Goal: Task Accomplishment & Management: Use online tool/utility

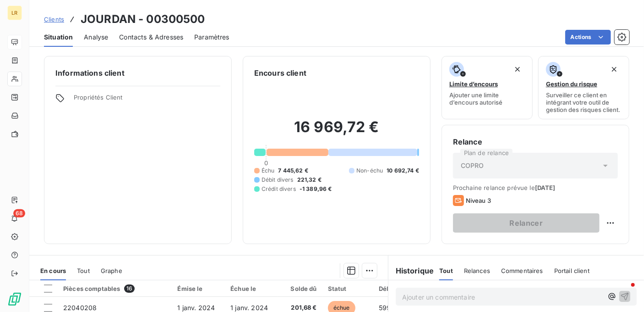
scroll to position [172, 0]
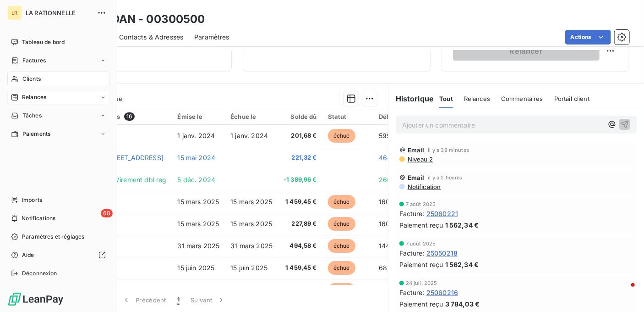
click at [36, 96] on span "Relances" at bounding box center [34, 97] width 24 height 8
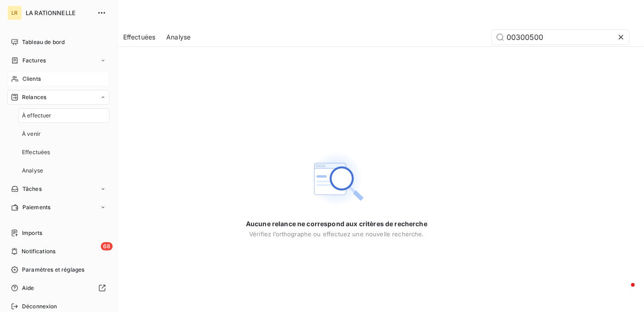
click at [56, 79] on div "Clients" at bounding box center [58, 78] width 102 height 15
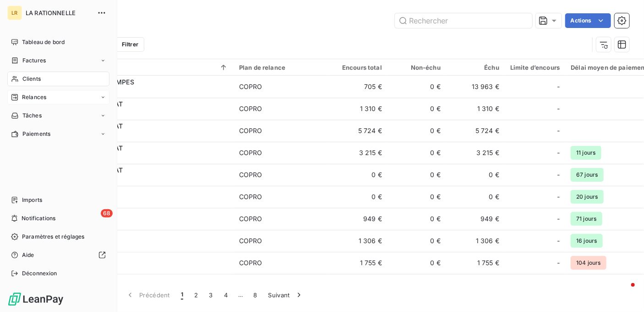
click at [32, 94] on span "Relances" at bounding box center [34, 97] width 24 height 8
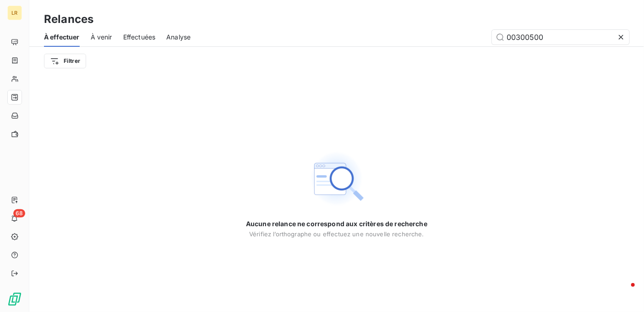
click at [65, 38] on span "À effectuer" at bounding box center [62, 37] width 36 height 9
click at [76, 60] on html "LR 68 Relances À effectuer À venir Effectuées Analyse 00300500 Filtrer Aucune r…" at bounding box center [322, 156] width 644 height 312
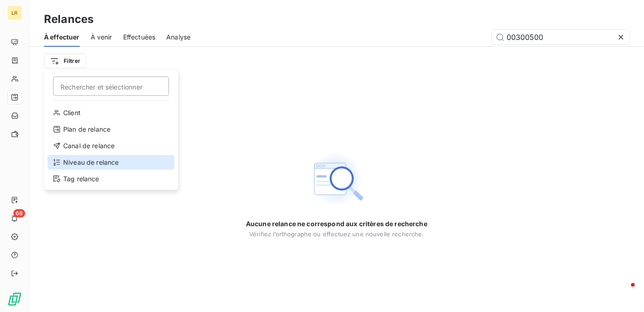
click at [81, 159] on div "Niveau de relance" at bounding box center [111, 162] width 127 height 15
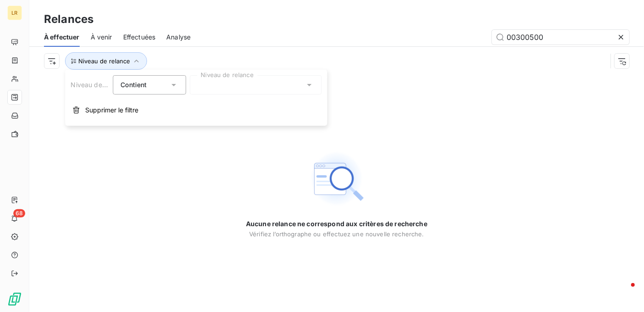
click at [206, 85] on div at bounding box center [256, 84] width 132 height 19
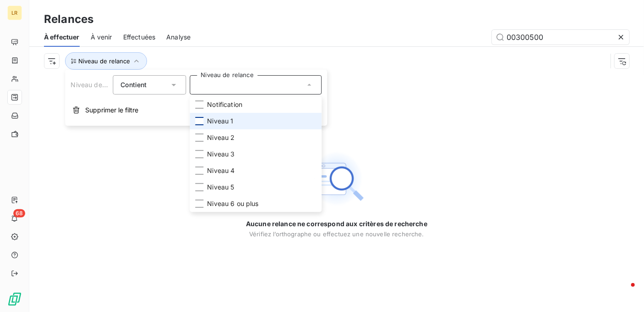
click at [201, 122] on div at bounding box center [199, 121] width 8 height 8
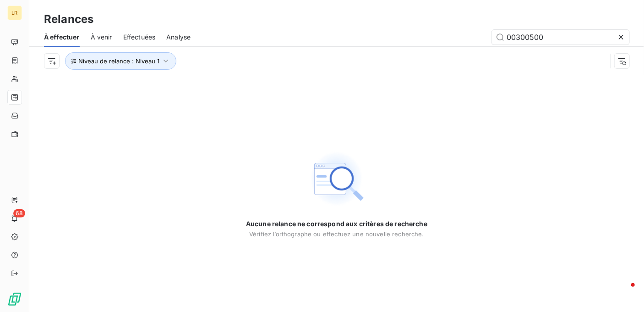
click at [310, 60] on div "Niveau de relance : Niveau 1" at bounding box center [325, 60] width 563 height 17
click at [165, 61] on icon "button" at bounding box center [166, 61] width 5 height 3
click at [311, 84] on icon at bounding box center [309, 85] width 5 height 2
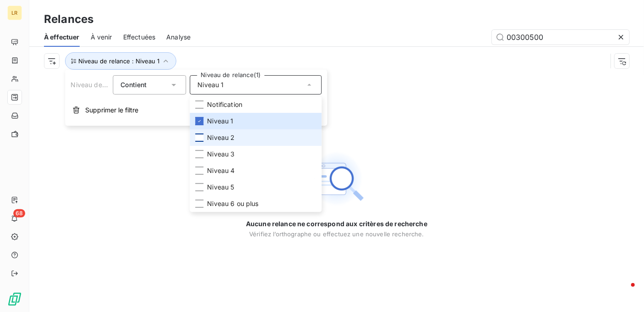
click at [201, 135] on div at bounding box center [199, 137] width 8 height 8
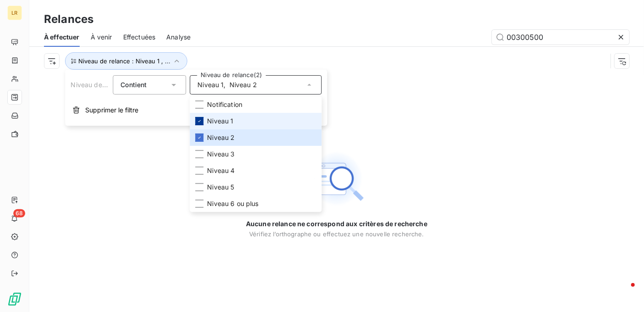
click at [201, 119] on icon at bounding box center [199, 120] width 5 height 5
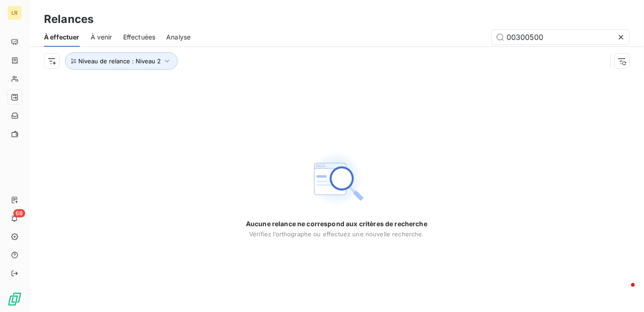
click at [247, 37] on div "00300500" at bounding box center [416, 37] width 428 height 15
drag, startPoint x: 560, startPoint y: 37, endPoint x: 448, endPoint y: 15, distance: 114.4
click at [427, 32] on div "00300500" at bounding box center [416, 37] width 428 height 15
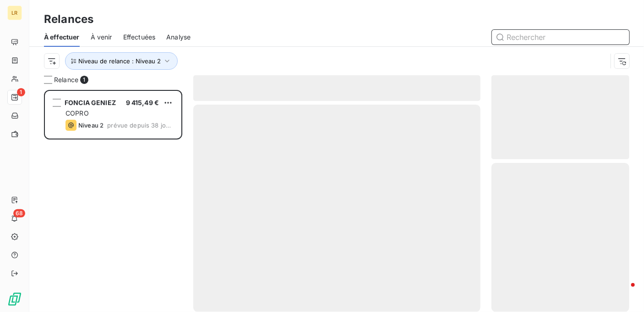
scroll to position [214, 131]
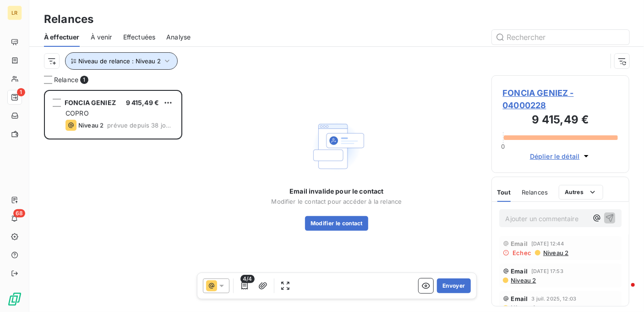
click at [163, 58] on icon "button" at bounding box center [167, 60] width 9 height 9
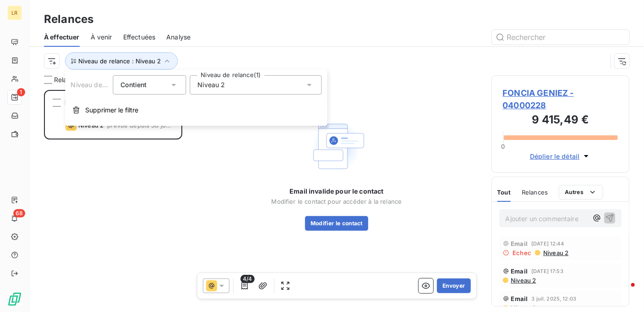
click at [309, 83] on icon at bounding box center [309, 84] width 9 height 9
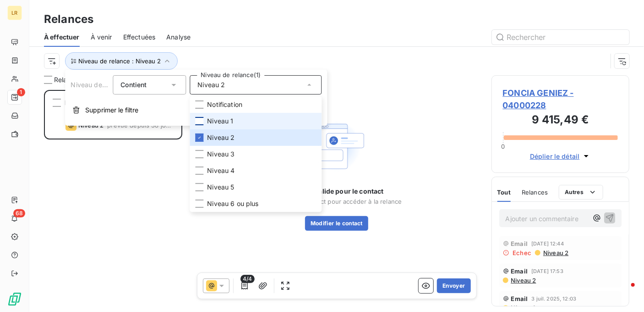
click at [202, 117] on div at bounding box center [199, 121] width 8 height 8
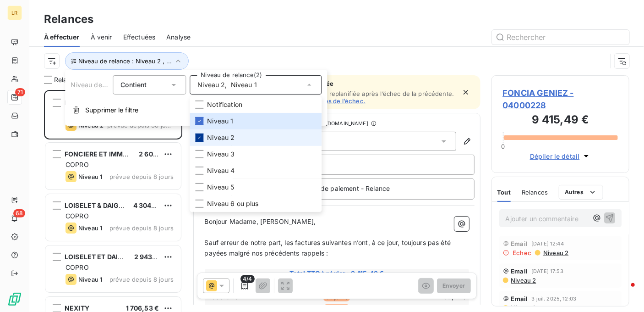
click at [200, 135] on icon at bounding box center [199, 137] width 5 height 5
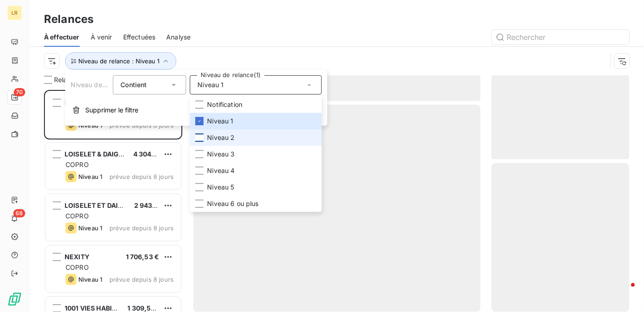
scroll to position [214, 131]
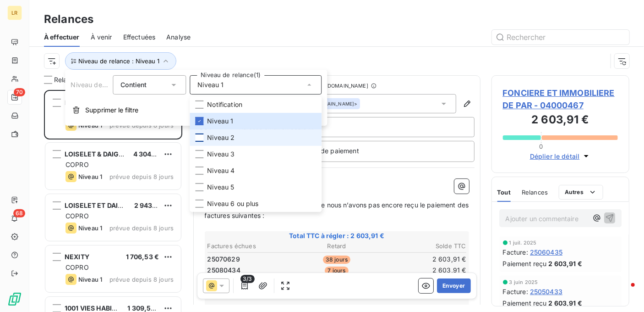
click at [264, 38] on div at bounding box center [416, 37] width 428 height 15
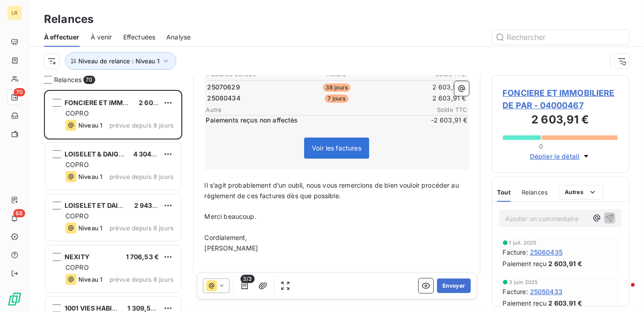
scroll to position [179, 0]
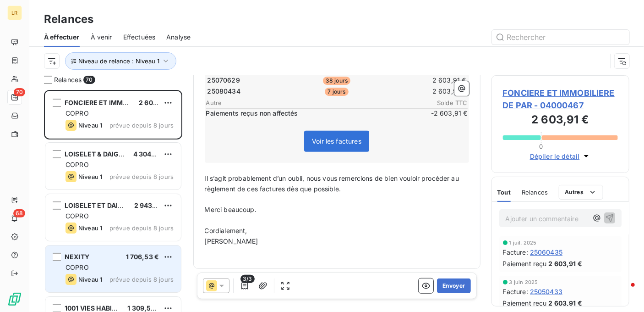
click at [89, 256] on div "NEXITY 1 706,53 €" at bounding box center [120, 256] width 108 height 8
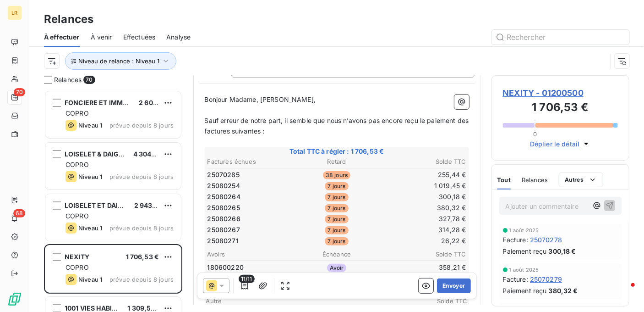
scroll to position [92, 0]
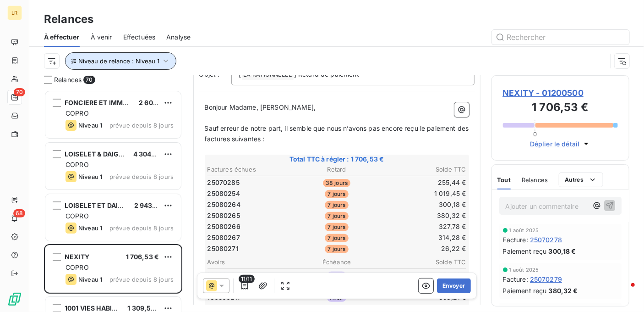
click at [163, 57] on icon "button" at bounding box center [165, 60] width 9 height 9
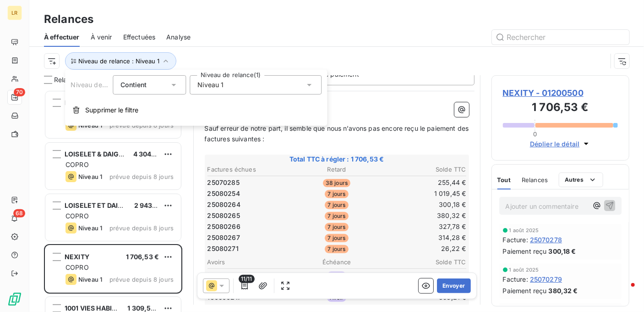
click at [310, 82] on icon at bounding box center [309, 84] width 9 height 9
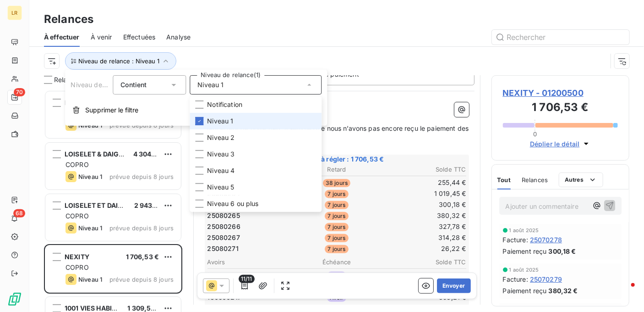
click at [201, 121] on icon at bounding box center [199, 120] width 5 height 5
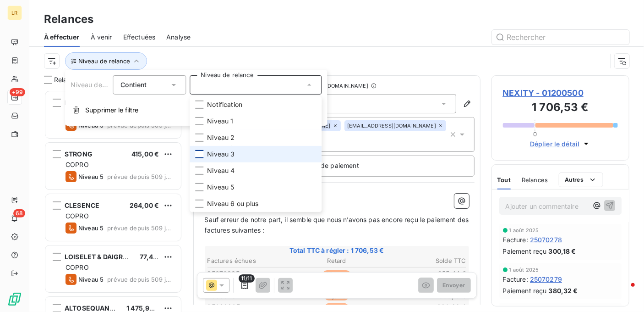
scroll to position [214, 131]
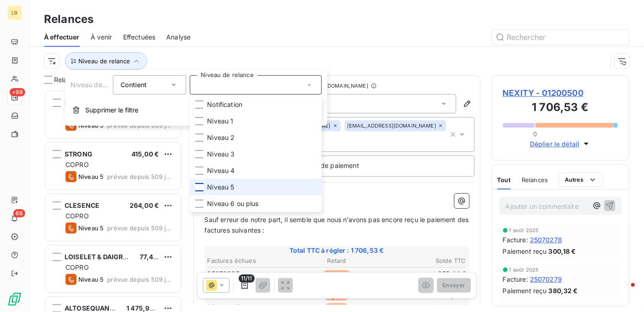
click at [202, 186] on div at bounding box center [199, 187] width 8 height 8
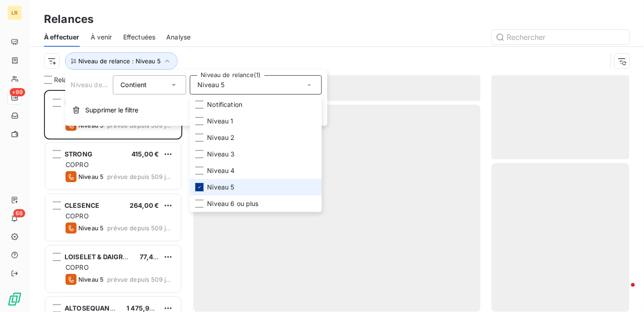
scroll to position [214, 131]
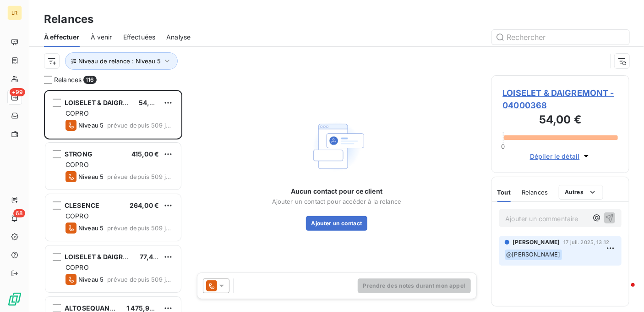
click at [216, 51] on div "Niveau de relance : Niveau 5" at bounding box center [337, 61] width 586 height 28
click at [166, 58] on icon "button" at bounding box center [167, 60] width 9 height 9
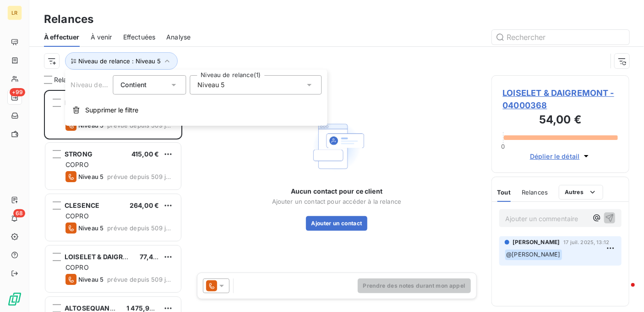
click at [308, 82] on icon at bounding box center [309, 84] width 9 height 9
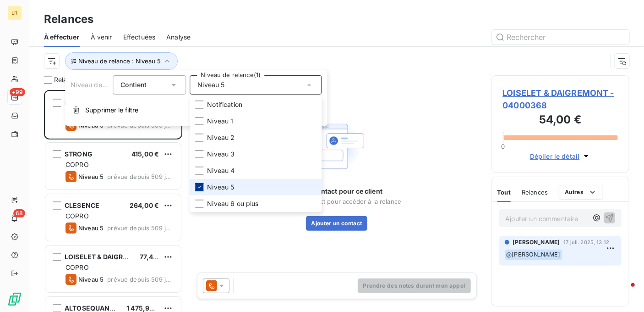
drag, startPoint x: 198, startPoint y: 185, endPoint x: 197, endPoint y: 180, distance: 4.6
click at [198, 183] on div at bounding box center [199, 187] width 8 height 8
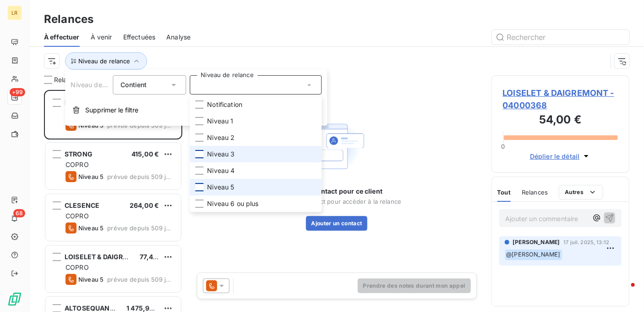
click at [199, 151] on div at bounding box center [199, 154] width 8 height 8
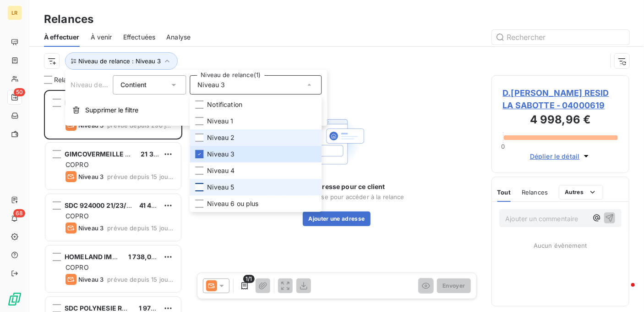
scroll to position [214, 131]
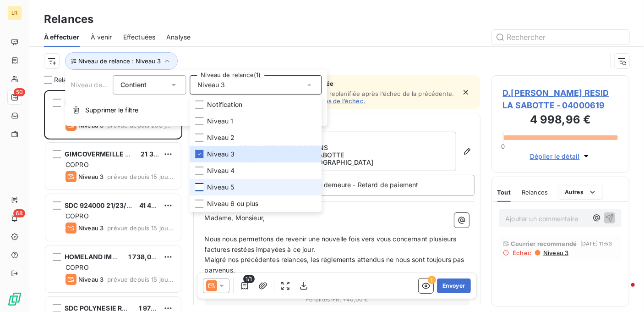
click at [222, 36] on div at bounding box center [416, 37] width 428 height 15
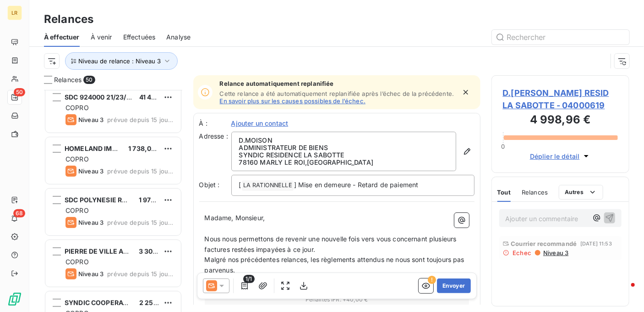
scroll to position [137, 0]
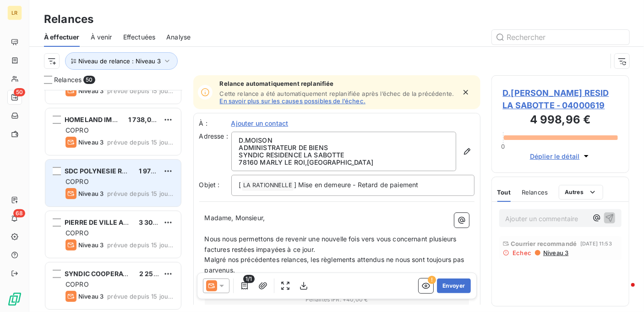
click at [126, 188] on div "Niveau 3 prévue depuis 15 jours" at bounding box center [120, 193] width 108 height 11
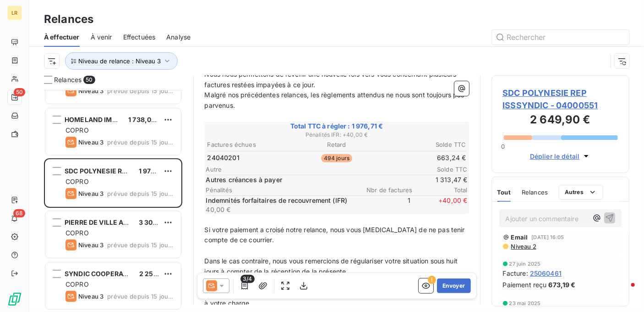
scroll to position [92, 0]
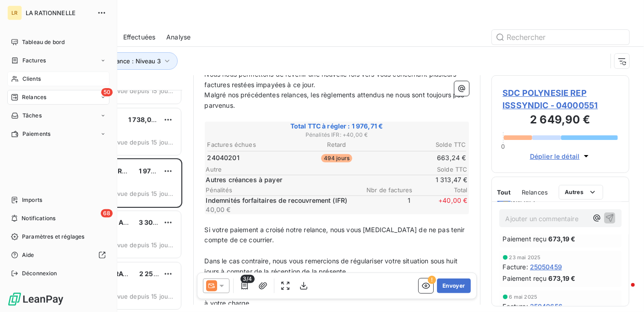
click at [35, 78] on span "Clients" at bounding box center [31, 79] width 18 height 8
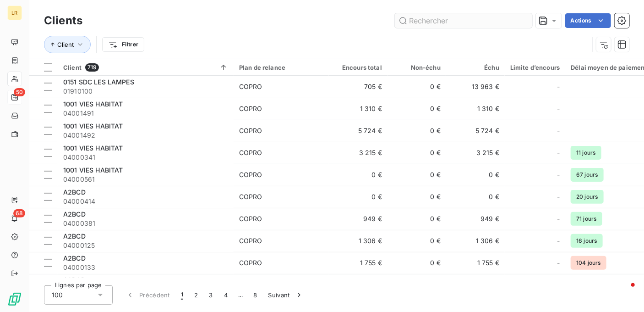
click at [464, 21] on input "text" at bounding box center [463, 20] width 137 height 15
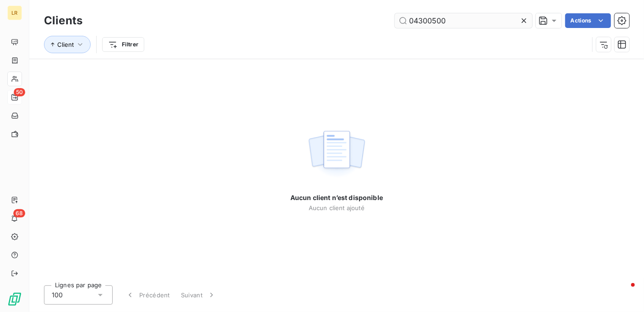
click at [422, 21] on input "04300500" at bounding box center [463, 20] width 137 height 15
click at [415, 20] on input "04300500" at bounding box center [463, 20] width 137 height 15
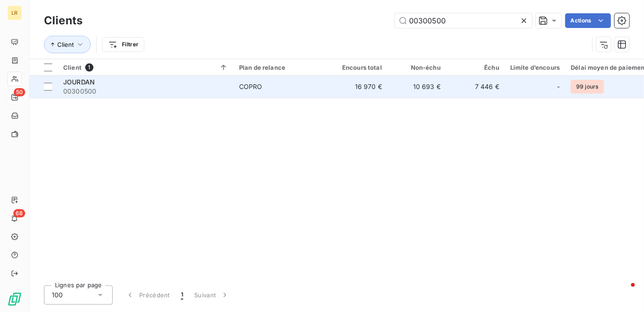
type input "00300500"
click at [67, 79] on span "JOURDAN" at bounding box center [79, 82] width 32 height 8
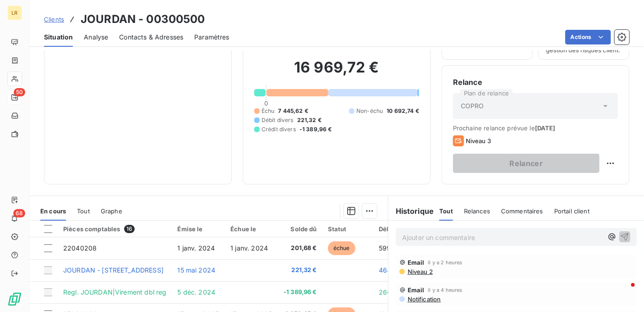
scroll to position [137, 0]
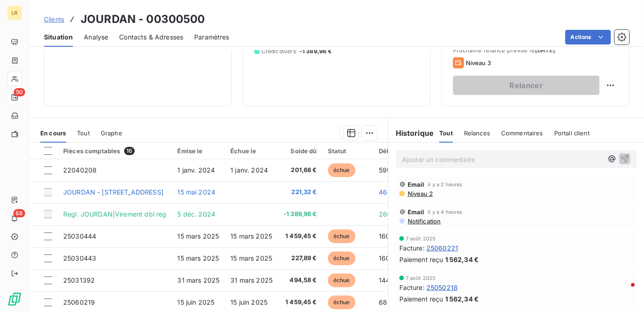
click at [472, 130] on span "Relances" at bounding box center [477, 132] width 26 height 7
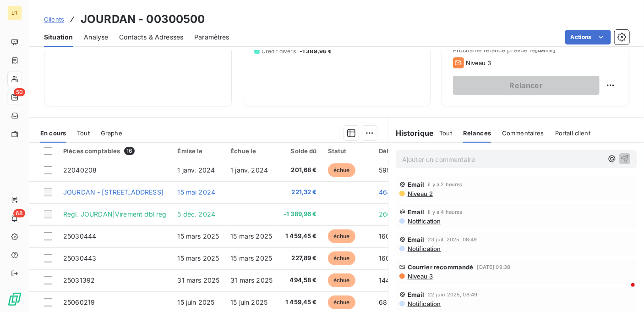
click at [494, 163] on p "Ajouter un commentaire ﻿" at bounding box center [502, 158] width 201 height 11
click at [620, 156] on icon "button" at bounding box center [624, 157] width 9 height 9
click at [412, 191] on span "Niveau 2" at bounding box center [420, 193] width 26 height 7
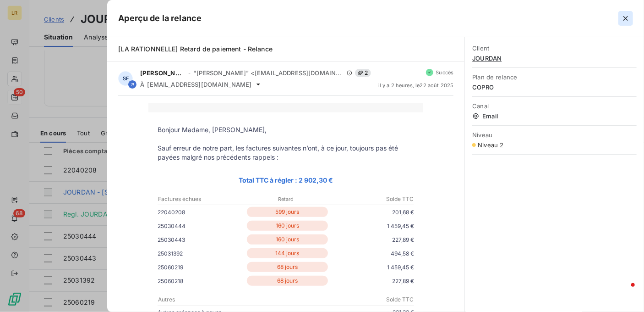
click at [627, 16] on icon "button" at bounding box center [625, 18] width 9 height 9
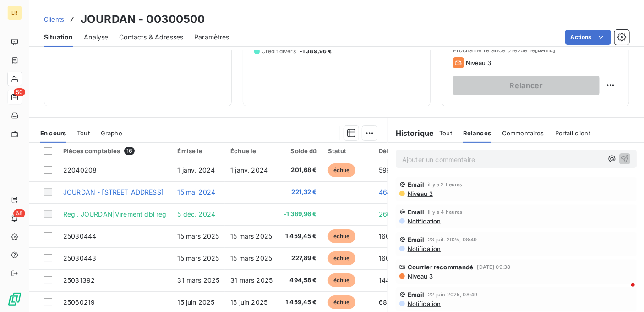
click at [471, 131] on span "Relances" at bounding box center [477, 132] width 28 height 7
click at [441, 134] on span "Tout" at bounding box center [445, 132] width 13 height 7
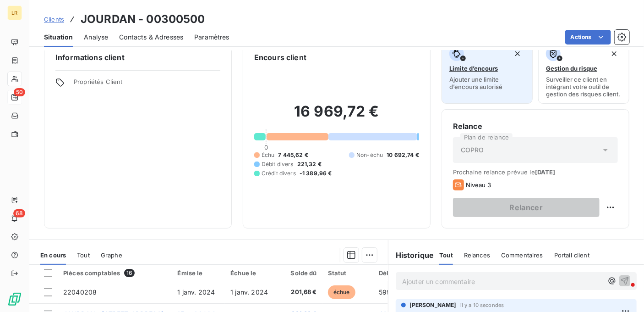
scroll to position [0, 0]
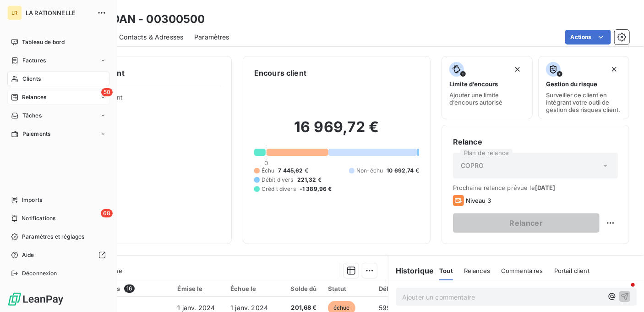
click at [41, 77] on div "Clients" at bounding box center [58, 78] width 102 height 15
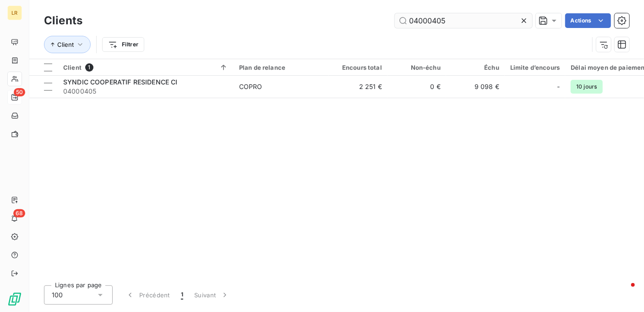
type input "04000405"
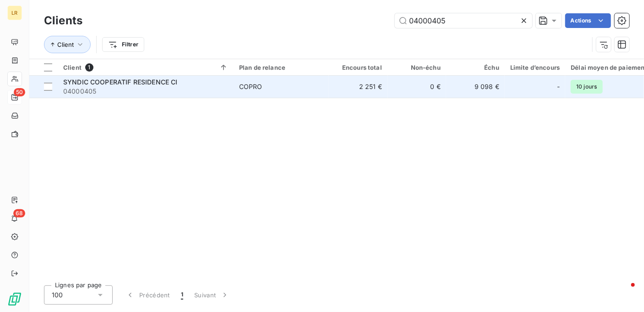
click at [130, 82] on span "SYNDIC COOPERATIF RESIDENCE CI" at bounding box center [120, 82] width 115 height 8
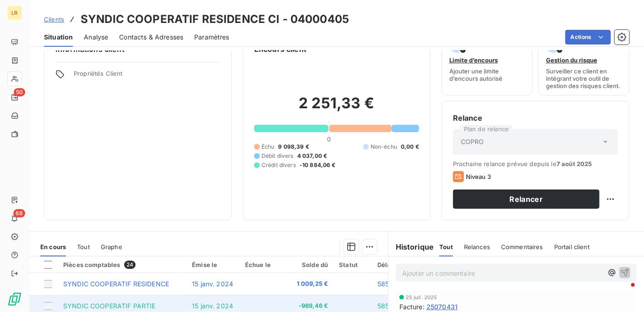
scroll to position [137, 0]
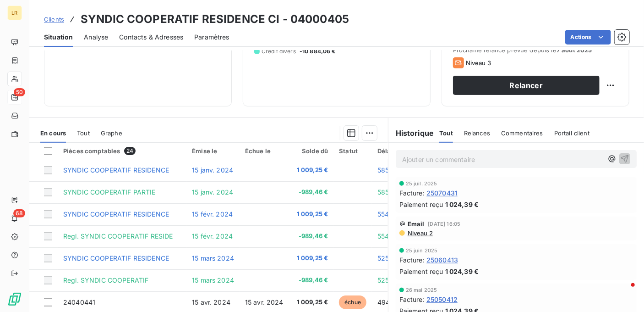
click at [472, 131] on span "Relances" at bounding box center [477, 132] width 26 height 7
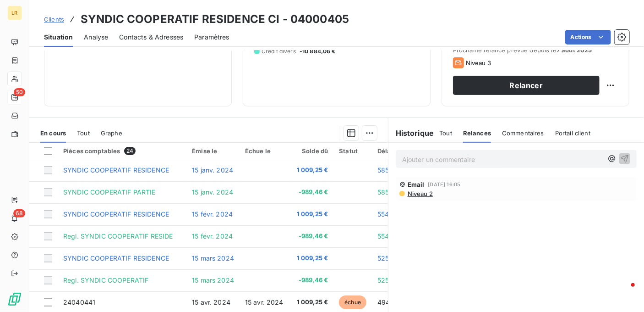
click at [421, 155] on p "Ajouter un commentaire ﻿" at bounding box center [502, 158] width 201 height 11
click at [440, 130] on span "Tout" at bounding box center [445, 132] width 13 height 7
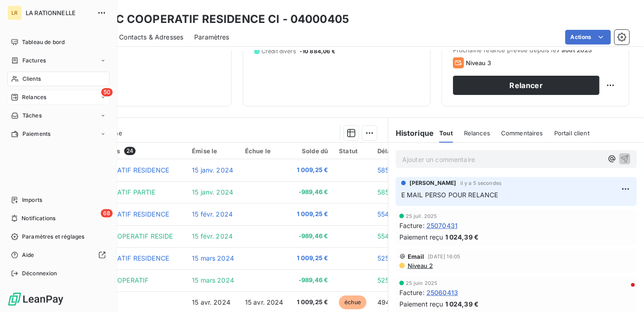
click at [34, 95] on span "Relances" at bounding box center [34, 97] width 24 height 8
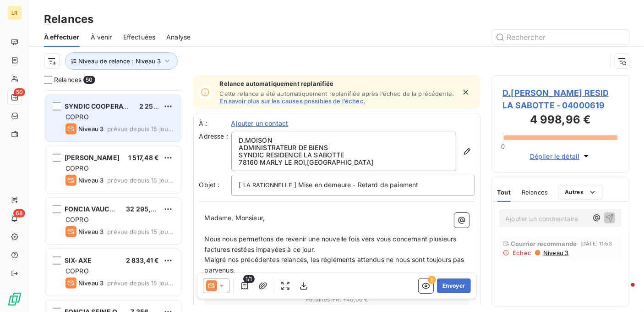
scroll to position [321, 0]
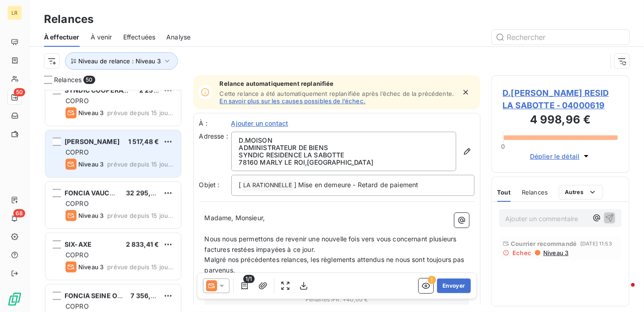
click at [129, 153] on div "COPRO" at bounding box center [120, 152] width 108 height 9
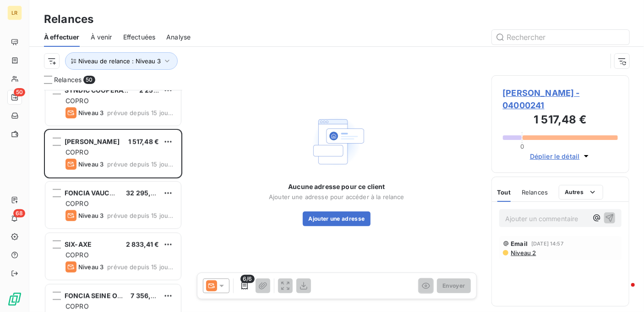
click at [222, 281] on icon at bounding box center [221, 285] width 9 height 9
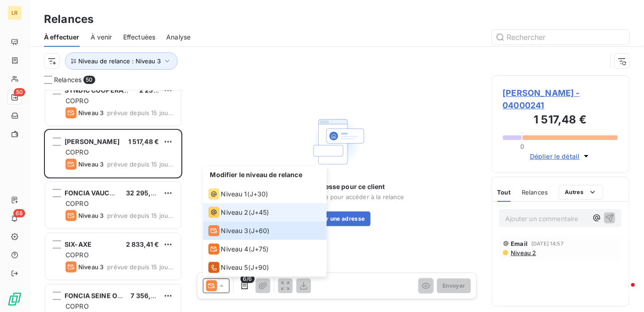
click at [230, 205] on li "Niveau 2 ( J+45 )" at bounding box center [265, 212] width 124 height 18
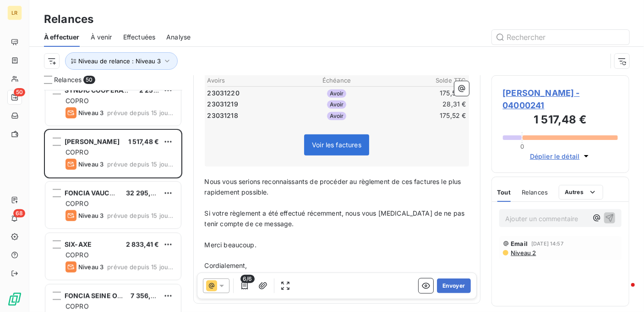
scroll to position [229, 0]
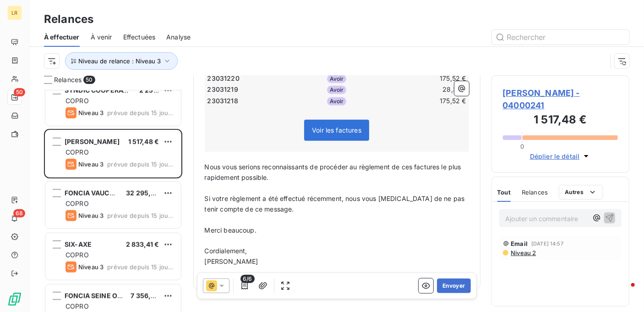
click at [526, 250] on span "Niveau 2" at bounding box center [523, 252] width 26 height 7
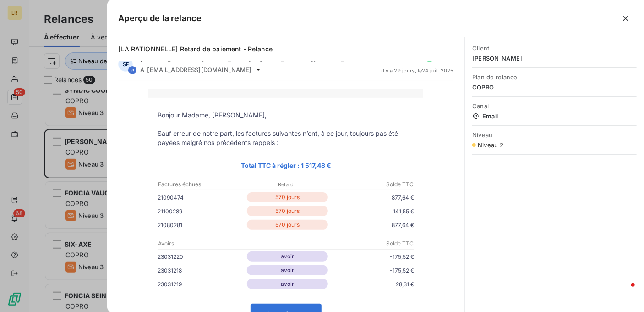
scroll to position [0, 0]
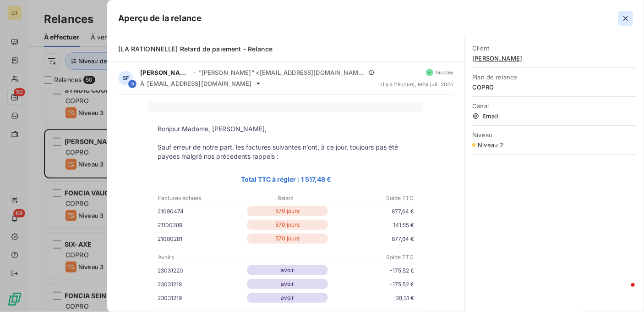
click at [627, 16] on icon "button" at bounding box center [626, 18] width 5 height 5
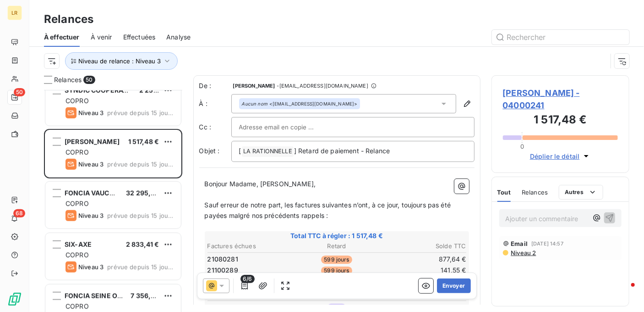
click at [330, 214] on p "Sauf erreur de notre part, les factures suivantes n’ont, à ce jour, toujours pa…" at bounding box center [337, 210] width 264 height 21
drag, startPoint x: 353, startPoint y: 204, endPoint x: 367, endPoint y: 263, distance: 60.7
click at [353, 207] on span "Sauf erreur de notre part, les factures suivantes n’ont, à ce jour, toujours pa…" at bounding box center [329, 210] width 248 height 18
click at [334, 213] on p "Sauf erreur de notre part, les factures Ci-dessous n’ont, à ce jour, toujours p…" at bounding box center [337, 210] width 264 height 21
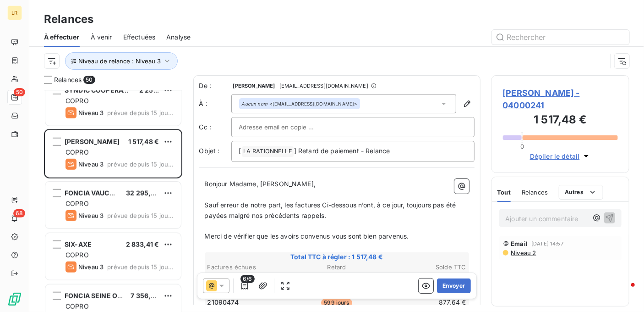
scroll to position [92, 0]
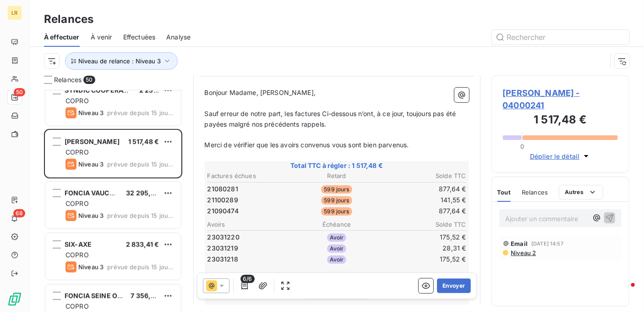
click at [220, 283] on icon at bounding box center [221, 285] width 9 height 9
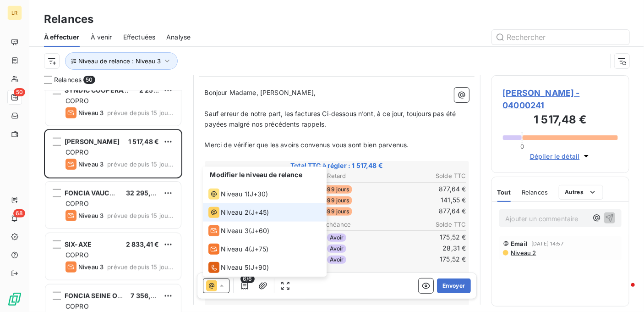
click at [247, 211] on span "Niveau 2" at bounding box center [234, 212] width 27 height 9
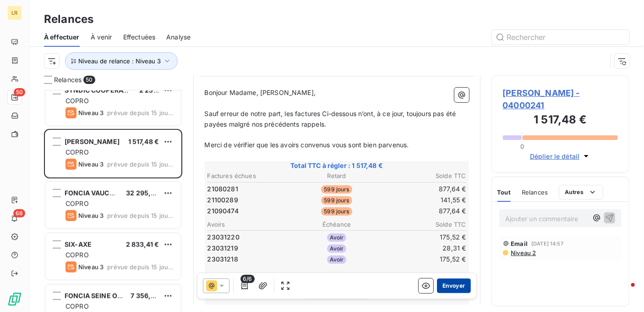
click at [447, 285] on button "Envoyer" at bounding box center [453, 285] width 33 height 15
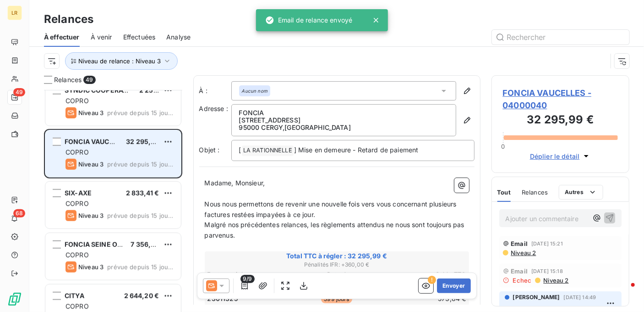
click at [85, 148] on span "COPRO" at bounding box center [77, 152] width 23 height 8
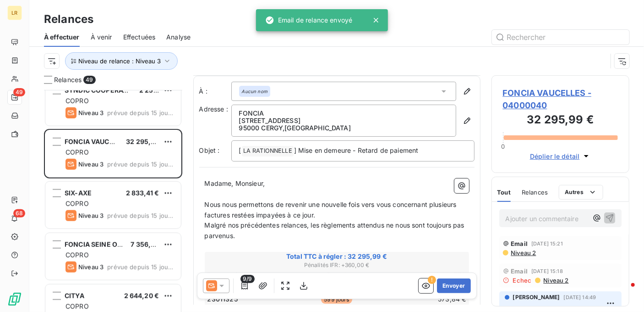
scroll to position [137, 0]
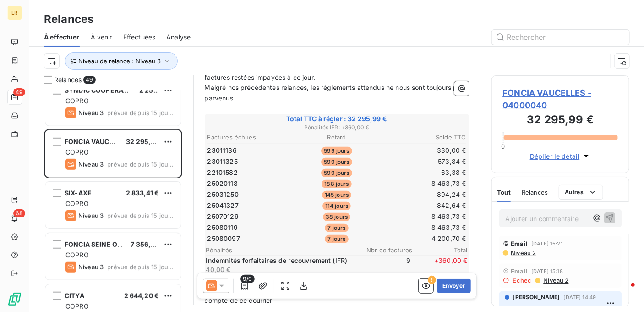
click at [552, 277] on span "Niveau 2" at bounding box center [555, 279] width 26 height 7
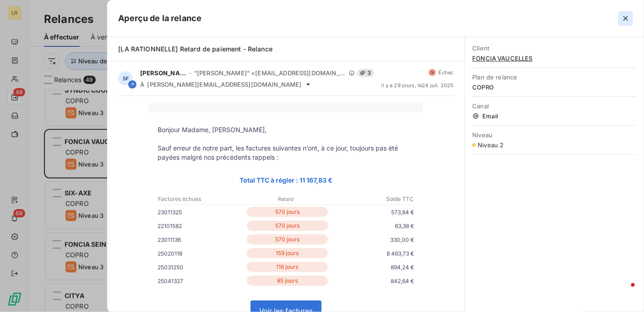
click at [623, 17] on icon "button" at bounding box center [625, 18] width 9 height 9
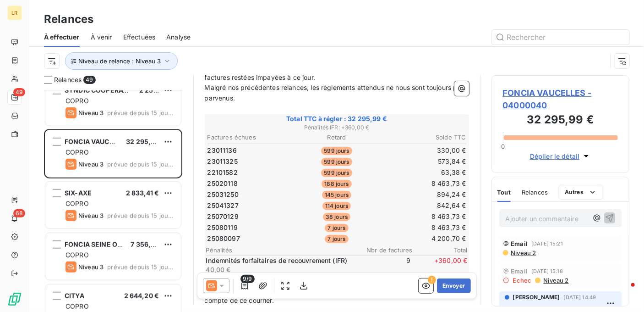
click at [527, 252] on span "Niveau 2" at bounding box center [523, 252] width 26 height 7
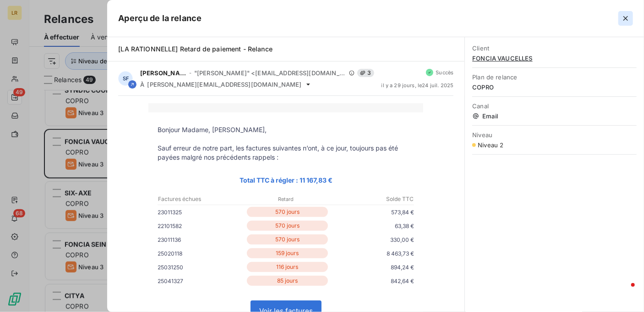
click at [627, 16] on icon "button" at bounding box center [625, 18] width 9 height 9
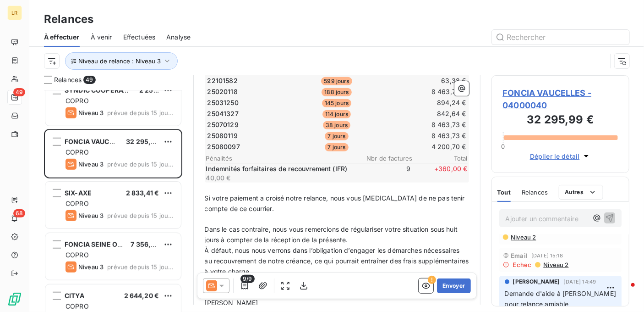
scroll to position [0, 0]
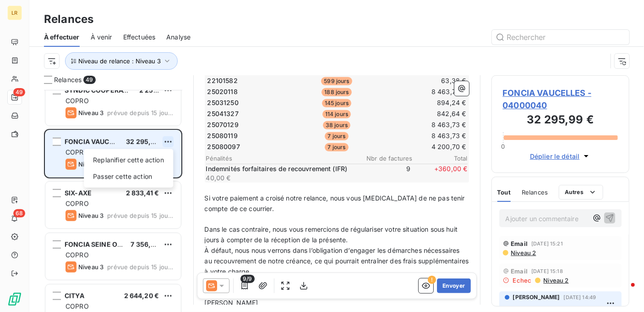
click at [168, 140] on html "LR 49 68 Relances À effectuer À venir Effectuées Analyse Niveau de relance : Ni…" at bounding box center [322, 156] width 644 height 312
click at [144, 177] on div "Passer cette action" at bounding box center [129, 176] width 82 height 15
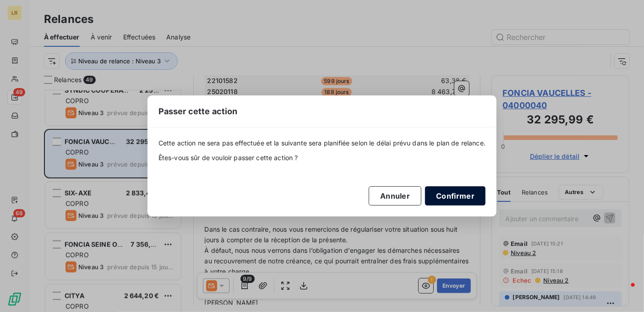
click at [436, 196] on button "Confirmer" at bounding box center [455, 195] width 60 height 19
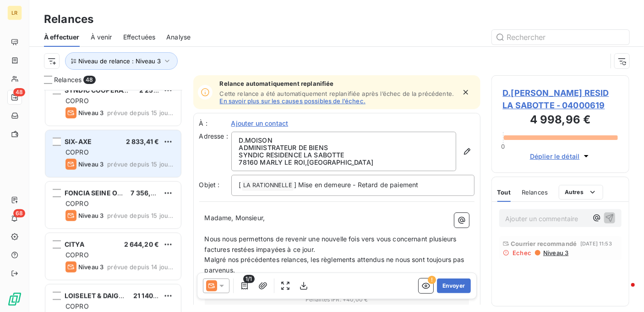
click at [128, 159] on div "Niveau 3 prévue depuis 15 jours" at bounding box center [120, 164] width 108 height 11
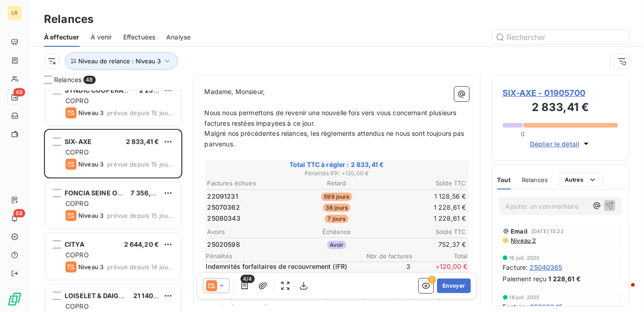
scroll to position [137, 0]
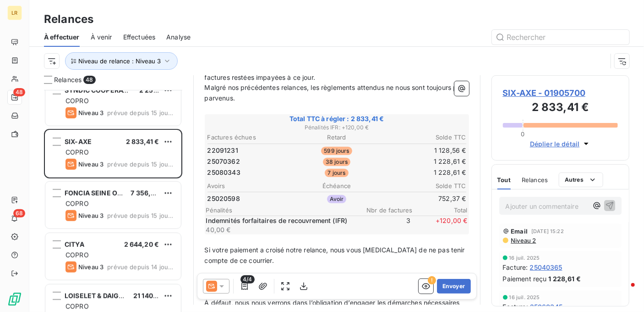
click at [220, 287] on icon at bounding box center [221, 285] width 9 height 9
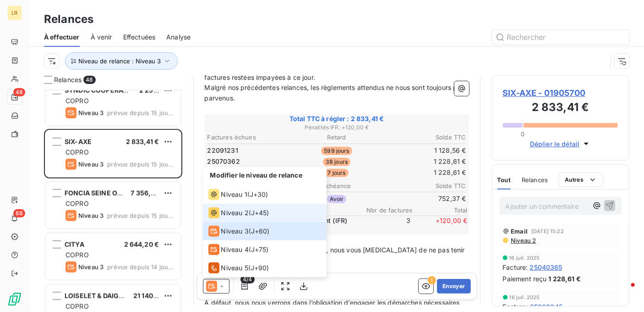
click at [223, 212] on span "Niveau 2" at bounding box center [234, 212] width 27 height 9
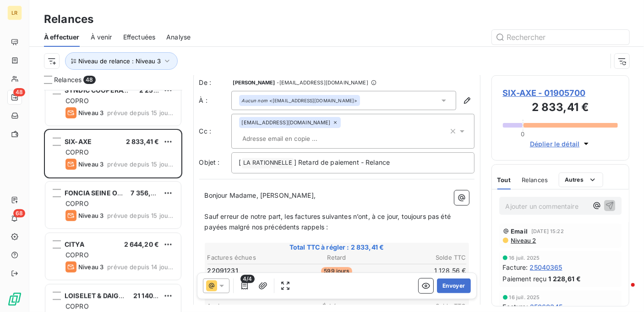
scroll to position [0, 0]
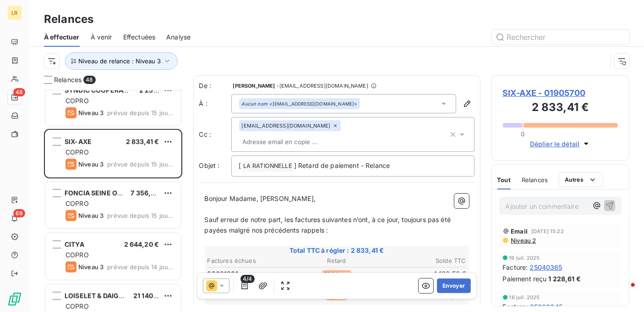
click at [353, 215] on span "Sauf erreur de notre part, les factures suivantes n’ont, à ce jour, toujours pa…" at bounding box center [329, 224] width 248 height 18
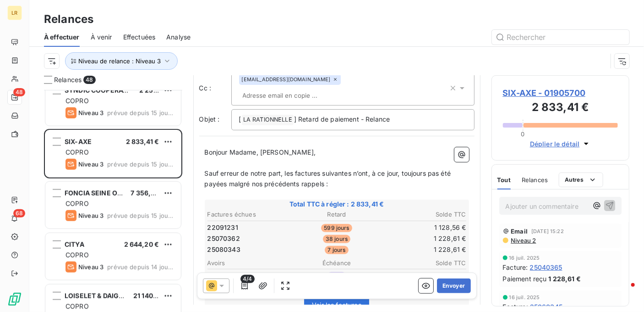
click at [243, 282] on span "4/4" at bounding box center [248, 278] width 14 height 8
click at [241, 284] on icon "button" at bounding box center [244, 285] width 9 height 9
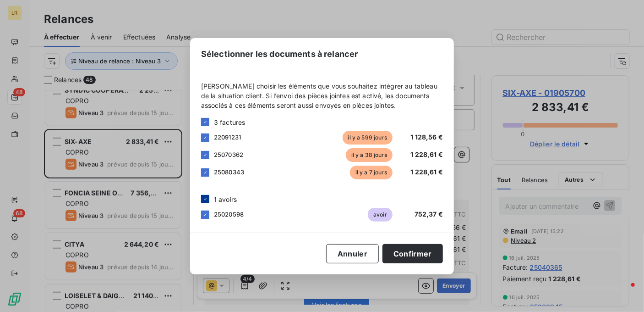
click at [205, 195] on div at bounding box center [205, 199] width 8 height 8
click at [205, 196] on div at bounding box center [205, 199] width 8 height 8
click at [205, 214] on icon at bounding box center [205, 214] width 5 height 5
click at [207, 212] on div at bounding box center [205, 214] width 8 height 8
click at [205, 152] on icon at bounding box center [205, 154] width 5 height 5
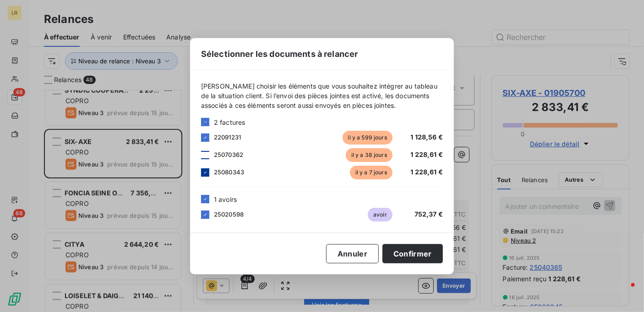
click at [203, 170] on icon at bounding box center [205, 172] width 5 height 5
click at [407, 249] on button "Confirmer" at bounding box center [413, 253] width 60 height 19
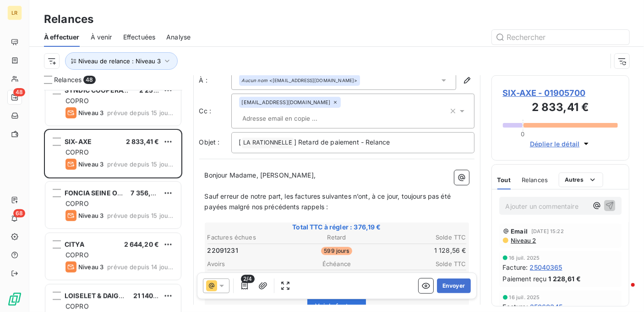
scroll to position [0, 0]
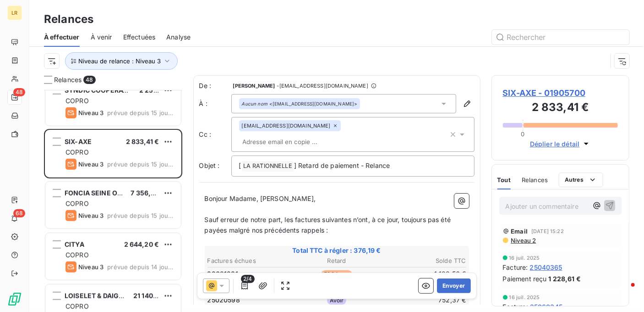
click at [351, 215] on span "Sauf erreur de notre part, les factures suivantes n’ont, à ce jour, toujours pa…" at bounding box center [329, 224] width 248 height 18
click at [359, 214] on p "Sauf erreur de notre part, les factures ci-dessous n’ont, à ce jour, toujours p…" at bounding box center [337, 224] width 264 height 21
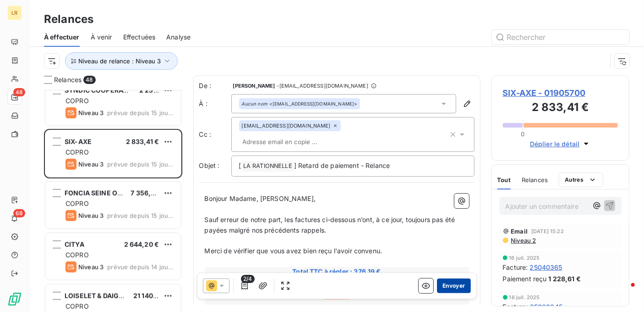
click at [443, 284] on button "Envoyer" at bounding box center [453, 285] width 33 height 15
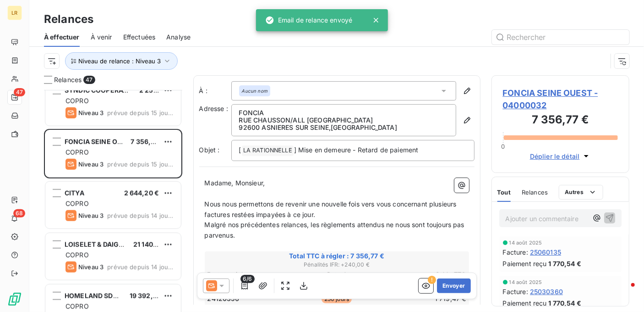
scroll to position [137, 0]
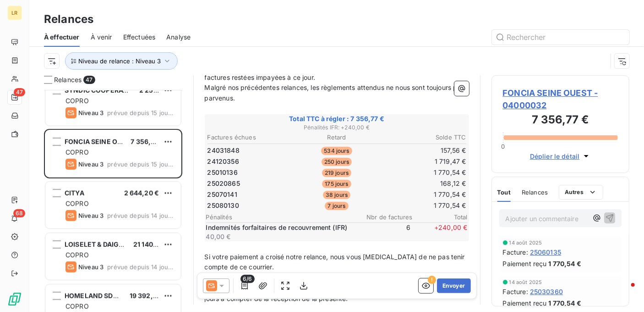
click at [222, 285] on icon at bounding box center [221, 286] width 5 height 2
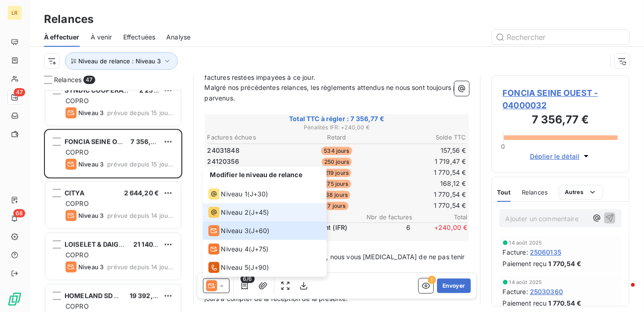
click at [237, 212] on span "Niveau 2" at bounding box center [234, 212] width 27 height 9
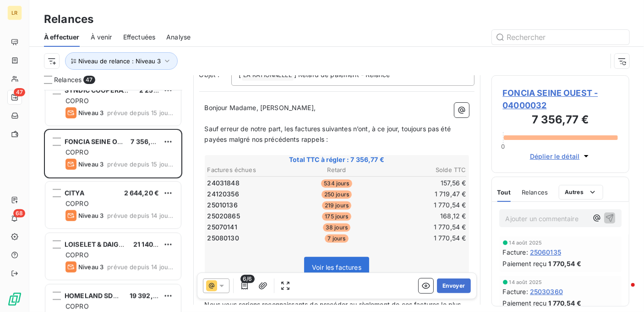
scroll to position [92, 0]
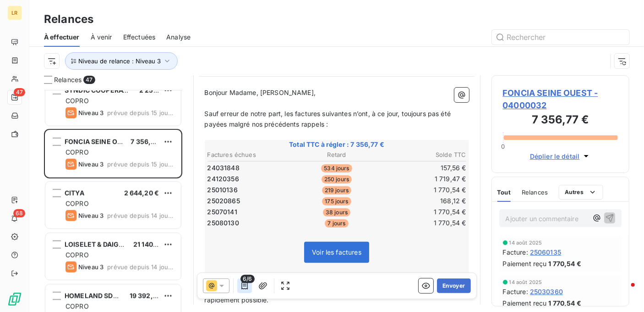
click at [245, 283] on icon "button" at bounding box center [244, 285] width 9 height 9
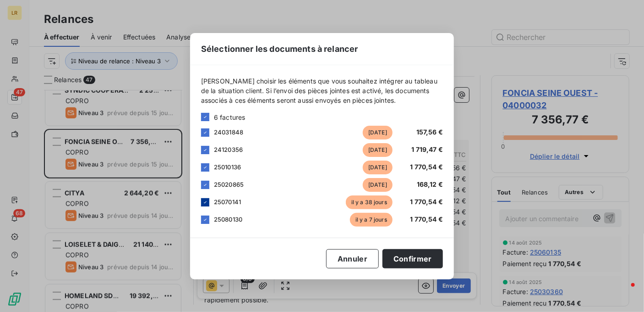
click at [205, 201] on icon at bounding box center [205, 201] width 5 height 5
click at [205, 218] on icon at bounding box center [205, 219] width 5 height 5
click at [412, 260] on button "Confirmer" at bounding box center [413, 258] width 60 height 19
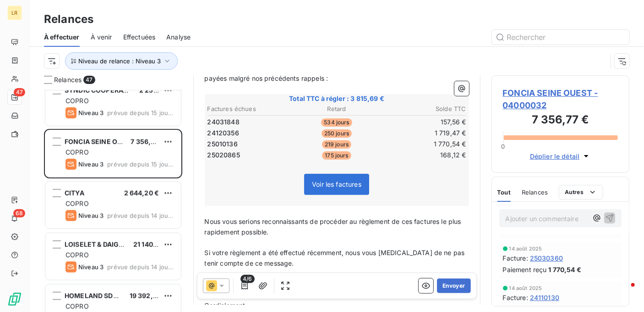
scroll to position [0, 0]
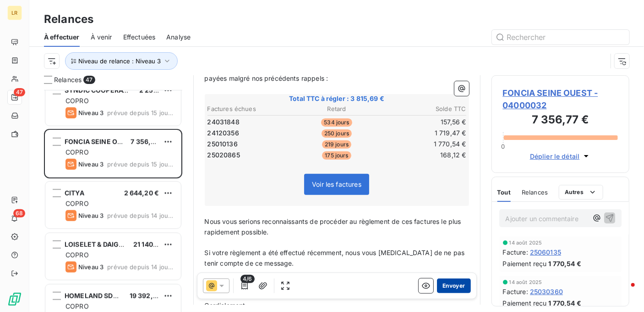
click at [447, 283] on button "Envoyer" at bounding box center [453, 285] width 33 height 15
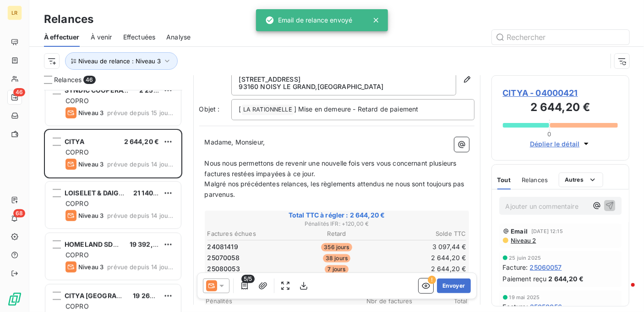
scroll to position [92, 0]
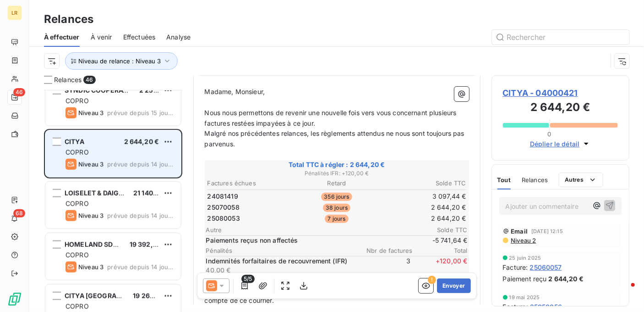
click at [174, 139] on div "CITYA 2 644,20 € COPRO Niveau 3 prévue depuis 14 jours" at bounding box center [113, 153] width 136 height 47
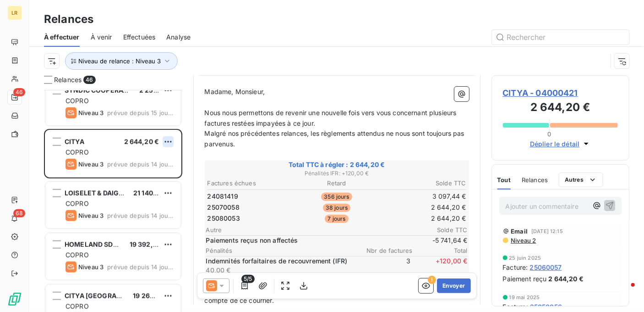
click at [167, 139] on html "LR 46 68 Relances À effectuer À venir Effectuées Analyse Niveau de relance : Ni…" at bounding box center [322, 156] width 644 height 312
click at [122, 174] on div "Passer cette action" at bounding box center [129, 176] width 82 height 15
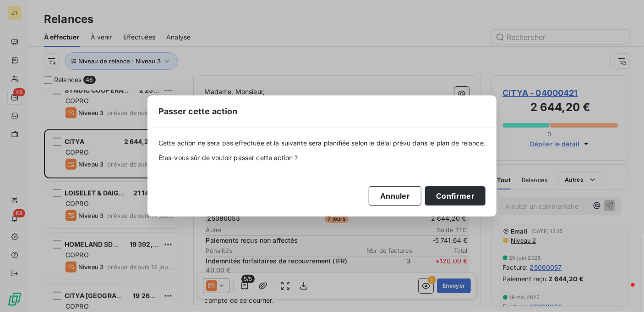
drag, startPoint x: 453, startPoint y: 193, endPoint x: 403, endPoint y: 218, distance: 55.1
click at [452, 193] on button "Confirmer" at bounding box center [455, 195] width 60 height 19
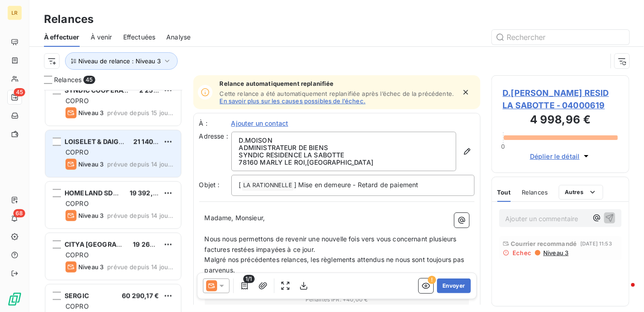
scroll to position [275, 0]
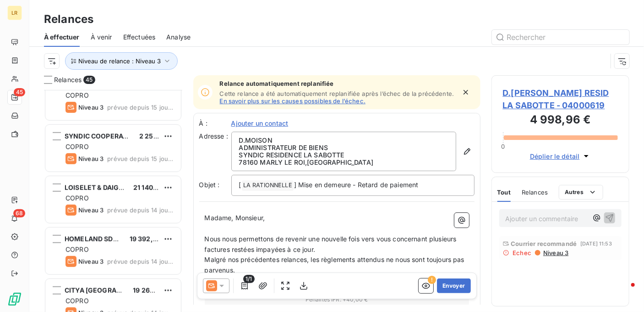
click at [108, 187] on span "LOISELET & DAIGREMONT" at bounding box center [106, 187] width 83 height 8
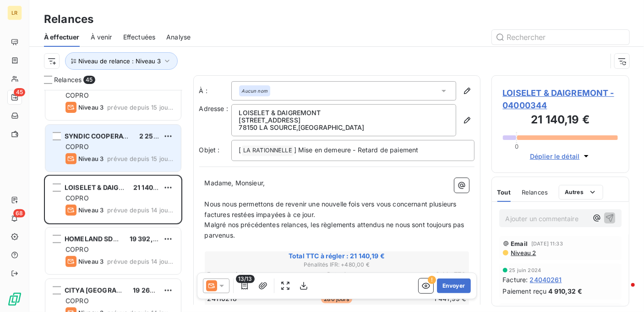
scroll to position [229, 0]
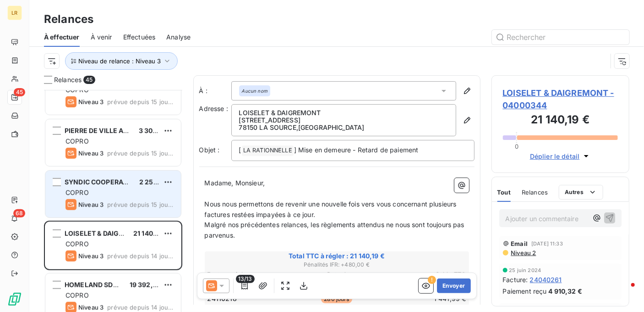
click at [112, 190] on div "COPRO" at bounding box center [120, 192] width 108 height 9
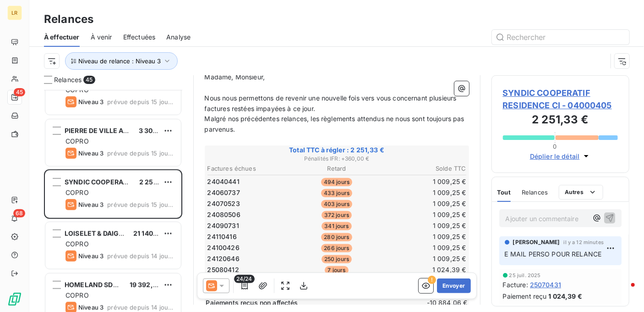
scroll to position [111, 0]
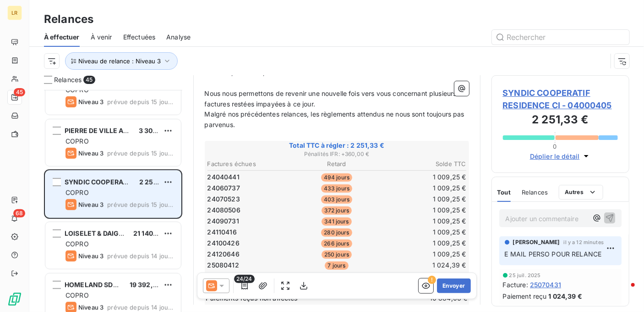
click at [103, 186] on div "SYNDIC COOPERATIF RESIDENCE CI 2 251,33 € COPRO Niveau 3 prévue depuis 15 jours" at bounding box center [113, 193] width 136 height 47
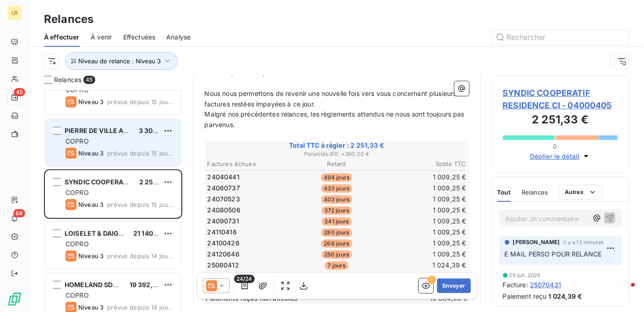
click at [131, 140] on div "COPRO" at bounding box center [120, 141] width 108 height 9
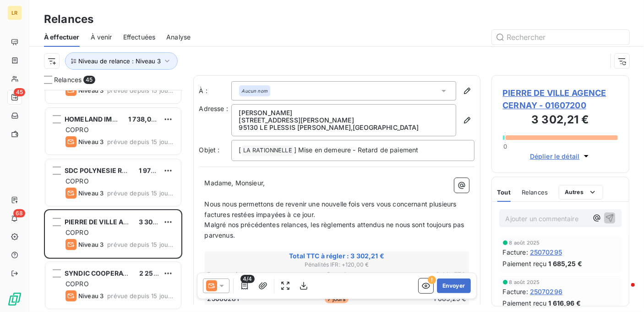
scroll to position [183, 0]
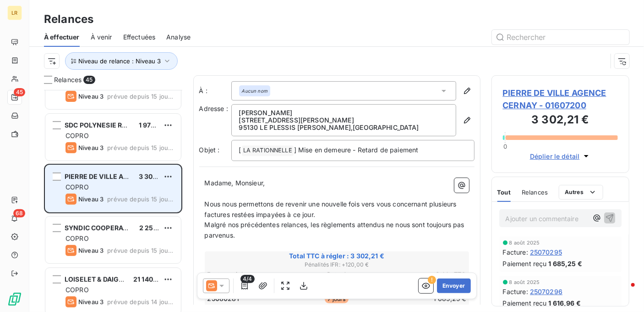
click at [121, 188] on div "COPRO" at bounding box center [120, 186] width 108 height 9
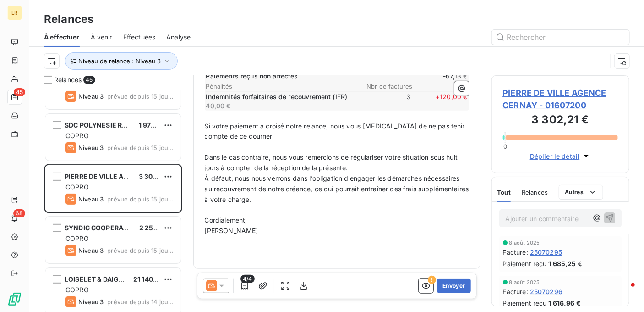
scroll to position [263, 0]
click at [225, 282] on icon at bounding box center [221, 285] width 9 height 9
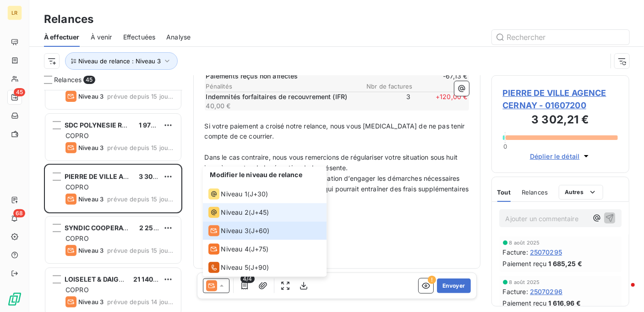
click at [233, 213] on span "Niveau 2" at bounding box center [234, 212] width 27 height 9
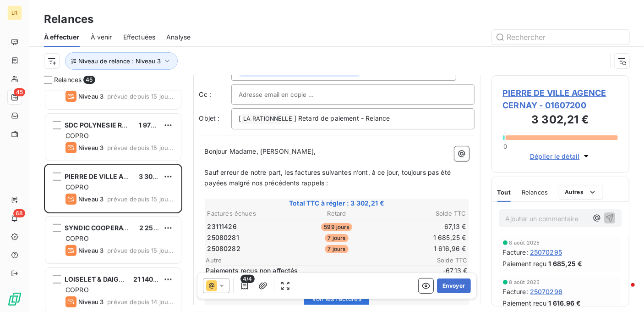
scroll to position [92, 0]
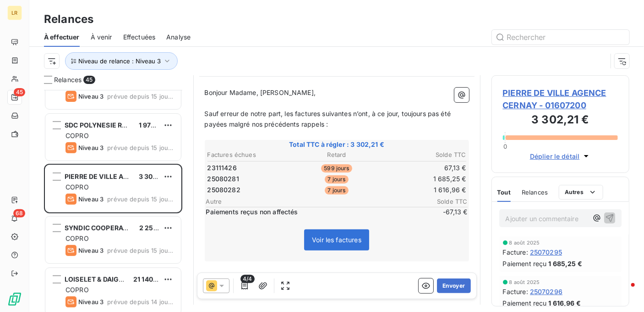
click at [143, 36] on span "Effectuées" at bounding box center [139, 37] width 33 height 9
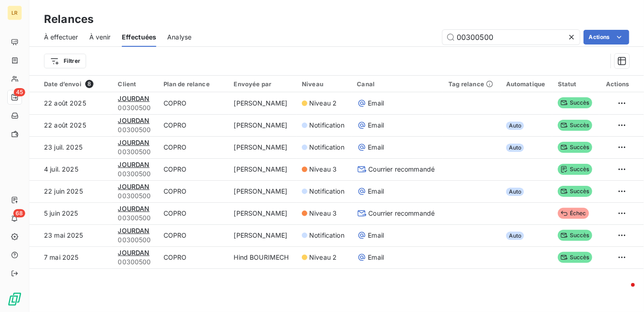
drag, startPoint x: 480, startPoint y: 38, endPoint x: 436, endPoint y: 32, distance: 44.4
click at [407, 38] on div "00300500 Actions" at bounding box center [416, 37] width 427 height 15
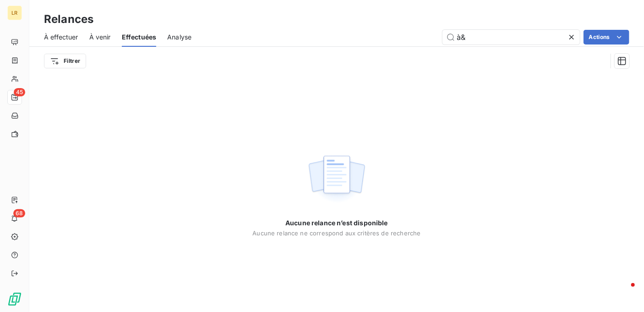
type input "à"
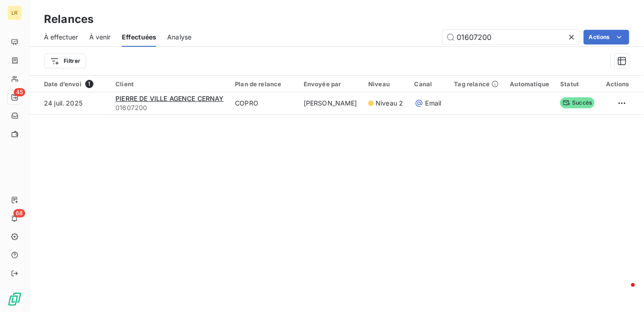
type input "01607200"
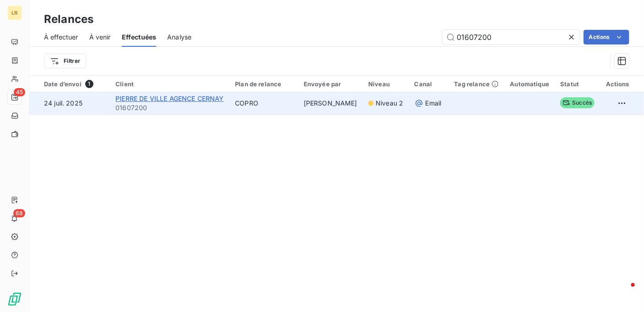
click at [185, 98] on span "PIERRE DE VILLE AGENCE CERNAY" at bounding box center [169, 98] width 108 height 8
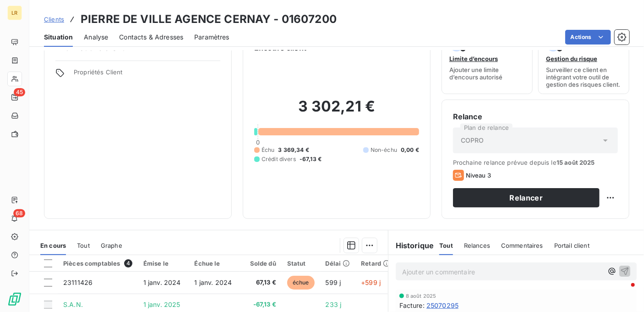
scroll to position [92, 0]
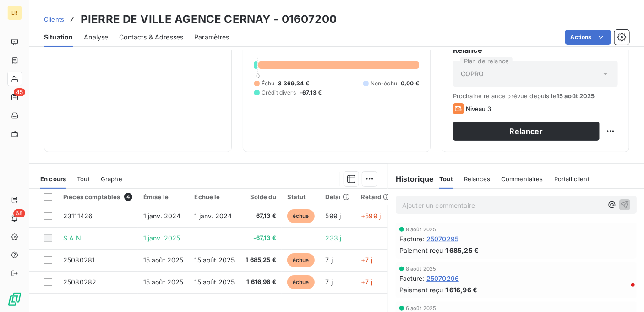
click at [471, 177] on span "Relances" at bounding box center [477, 178] width 26 height 7
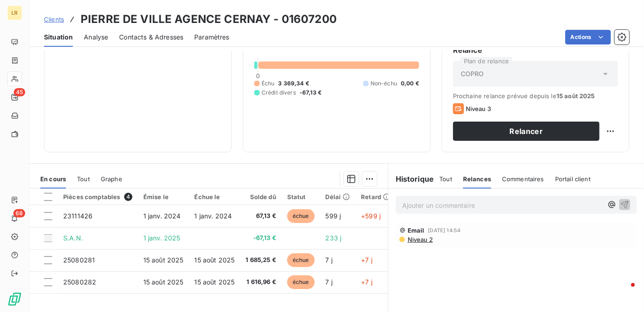
click at [416, 238] on span "Niveau 2" at bounding box center [420, 238] width 26 height 7
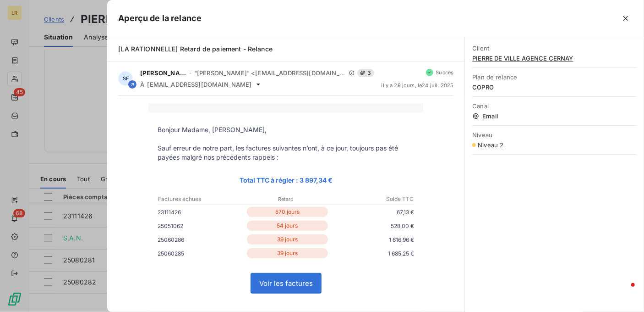
click at [626, 17] on icon "button" at bounding box center [625, 18] width 9 height 9
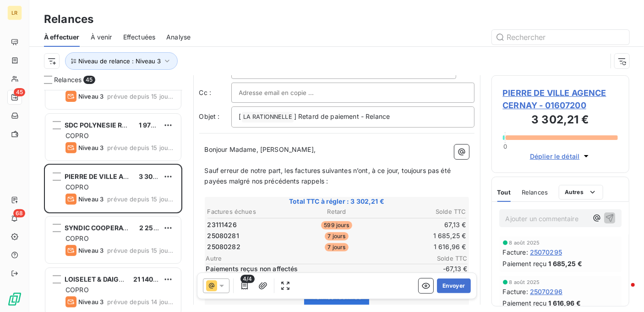
scroll to position [92, 0]
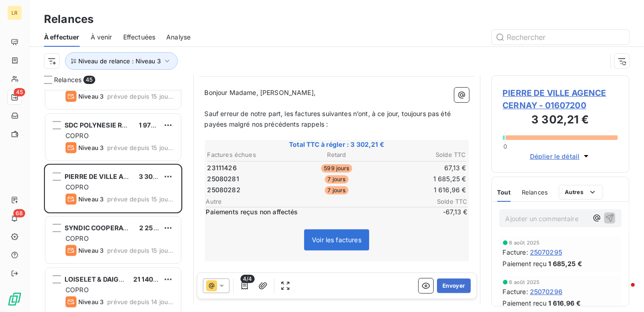
click at [243, 280] on span "4/4" at bounding box center [248, 278] width 14 height 8
click at [243, 285] on icon "button" at bounding box center [244, 285] width 6 height 7
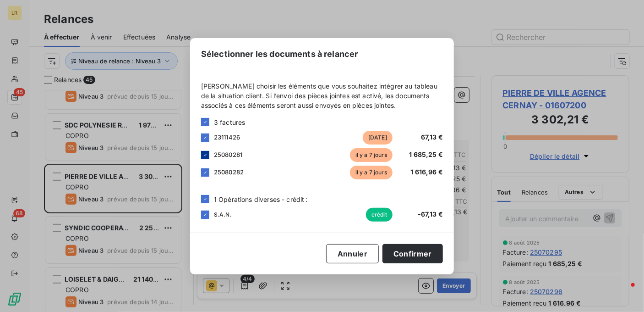
click at [205, 153] on icon at bounding box center [205, 154] width 5 height 5
click at [205, 171] on icon at bounding box center [205, 172] width 5 height 5
click at [415, 252] on button "Confirmer" at bounding box center [413, 253] width 60 height 19
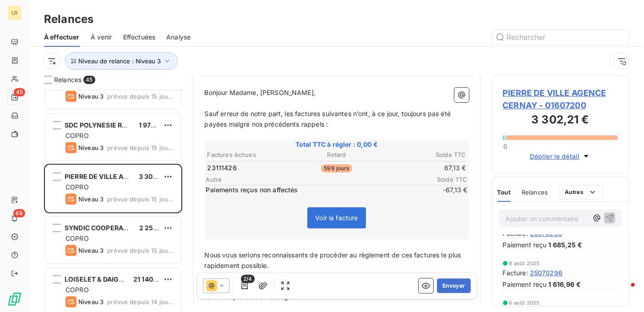
scroll to position [0, 0]
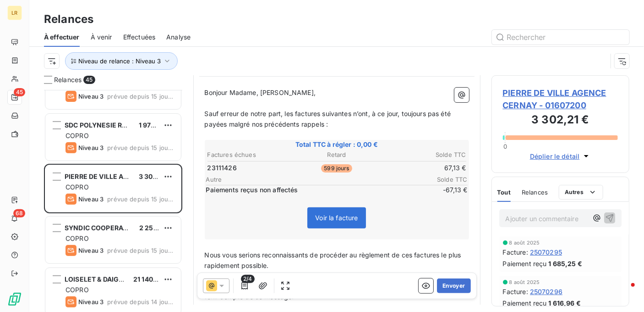
click at [531, 191] on span "Relances" at bounding box center [535, 191] width 26 height 7
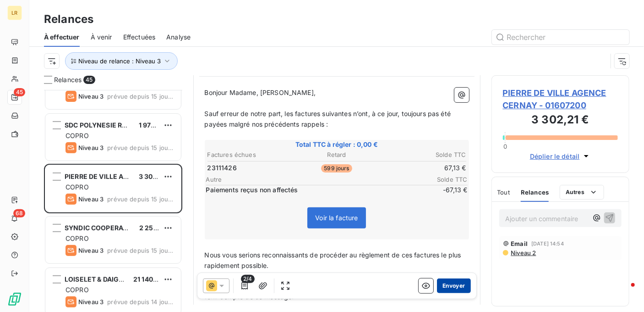
click at [447, 282] on button "Envoyer" at bounding box center [453, 285] width 33 height 15
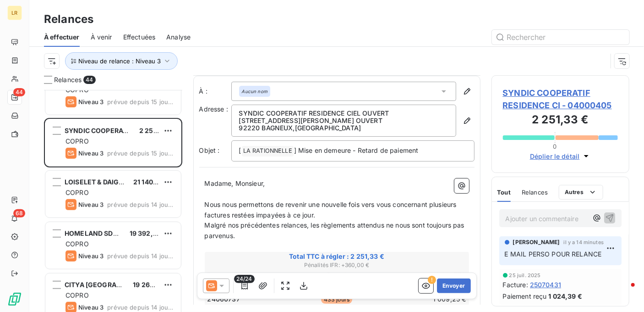
scroll to position [137, 0]
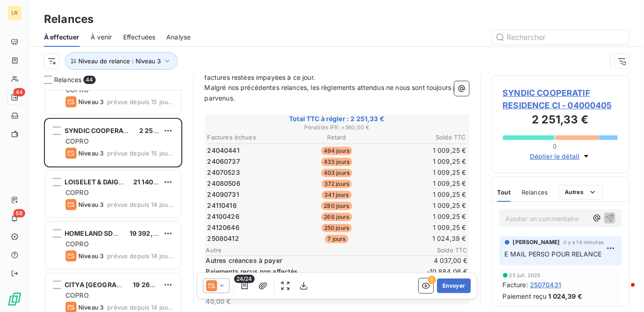
click at [538, 192] on span "Relances" at bounding box center [535, 191] width 26 height 7
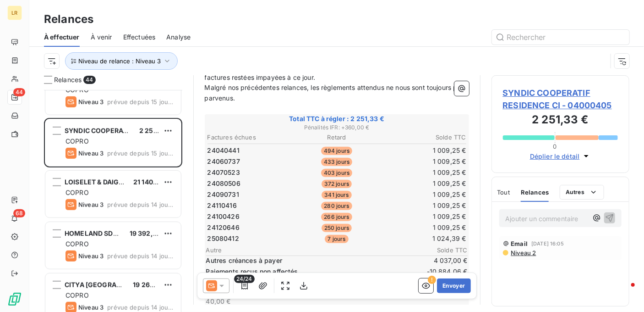
click at [534, 190] on span "Relances" at bounding box center [535, 191] width 28 height 7
click at [509, 189] on span "Tout" at bounding box center [504, 191] width 13 height 7
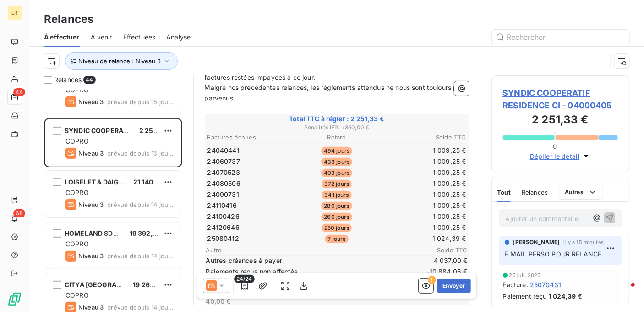
click at [539, 194] on span "Relances" at bounding box center [535, 191] width 26 height 7
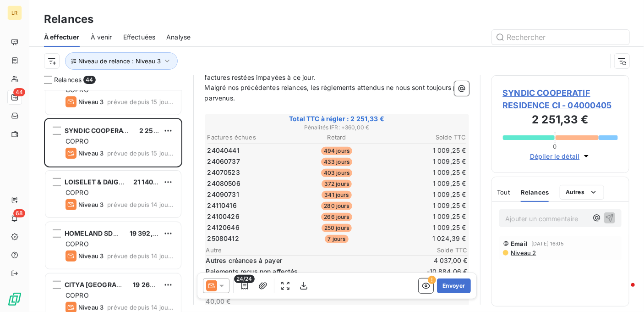
click at [502, 190] on span "Tout" at bounding box center [504, 191] width 13 height 7
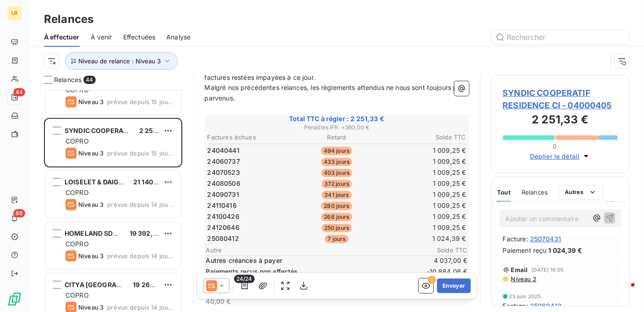
scroll to position [0, 0]
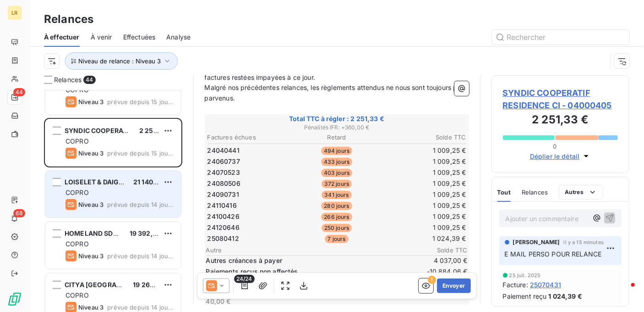
click at [112, 186] on div "LOISELET & DAIGREMONT 21 140,19 € COPRO Niveau 3 prévue depuis 14 jours" at bounding box center [113, 193] width 136 height 47
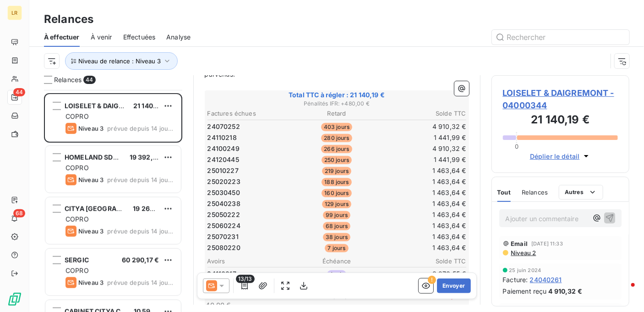
scroll to position [321, 0]
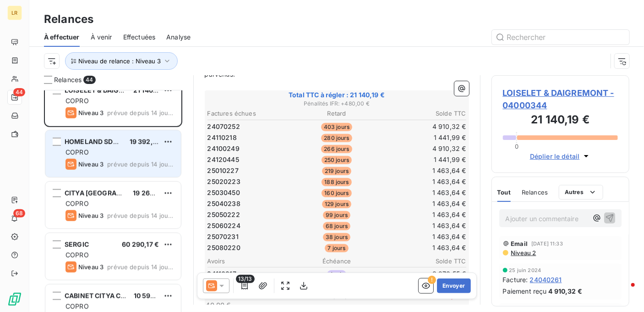
click at [112, 155] on div "COPRO" at bounding box center [120, 152] width 108 height 9
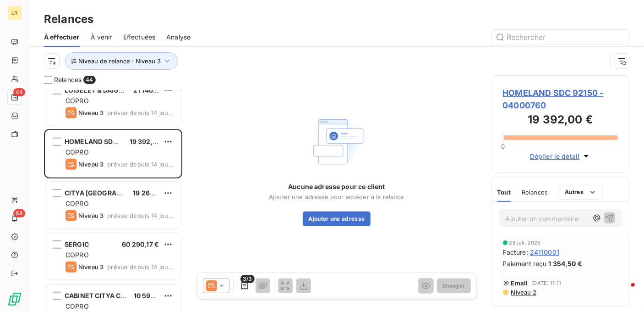
click at [221, 281] on icon at bounding box center [221, 285] width 9 height 9
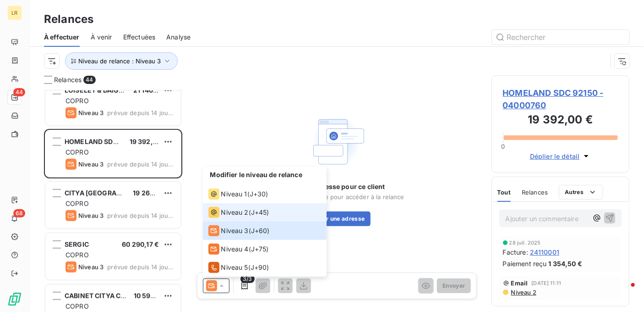
click at [229, 212] on span "Niveau 2" at bounding box center [234, 212] width 27 height 9
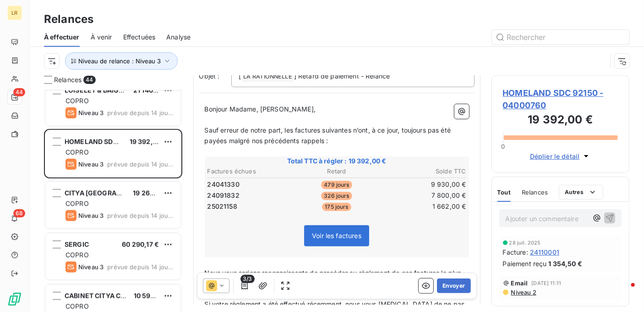
scroll to position [46, 0]
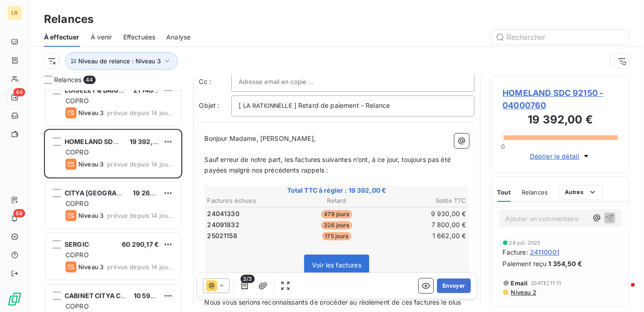
click at [529, 293] on span "Niveau 2" at bounding box center [523, 291] width 26 height 7
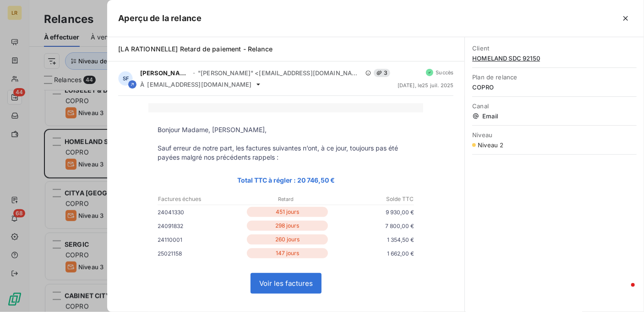
click at [67, 149] on div at bounding box center [322, 156] width 644 height 312
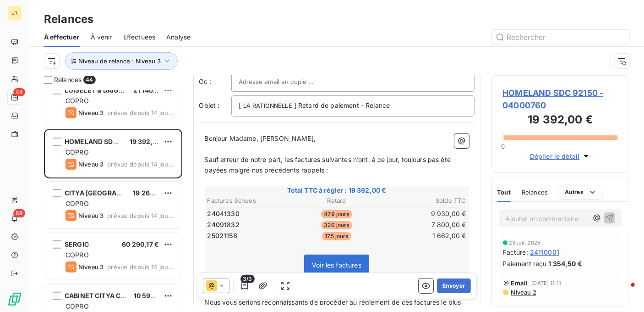
click at [519, 289] on span "Niveau 2" at bounding box center [523, 291] width 26 height 7
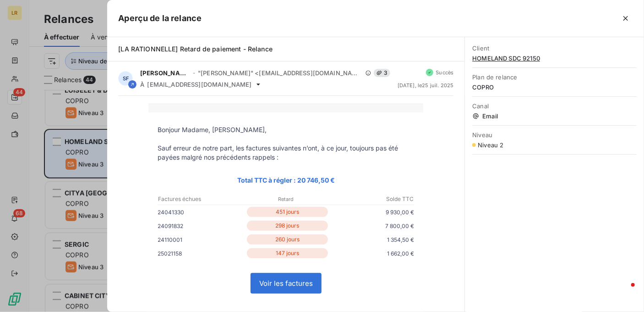
click at [84, 138] on div at bounding box center [322, 156] width 644 height 312
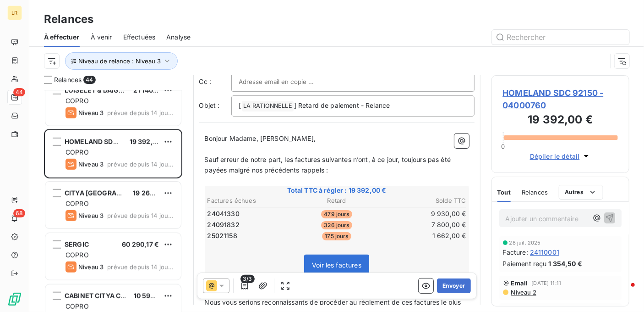
click at [222, 282] on icon at bounding box center [221, 285] width 9 height 9
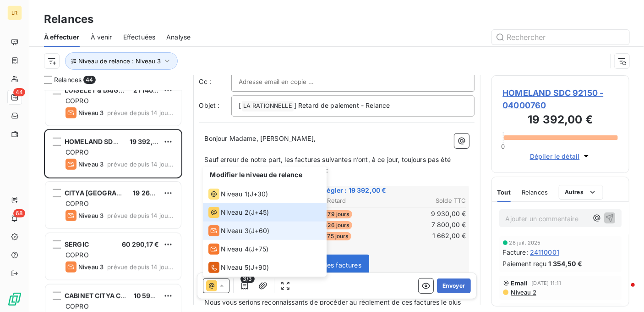
click at [241, 229] on span "Niveau 3" at bounding box center [234, 230] width 27 height 9
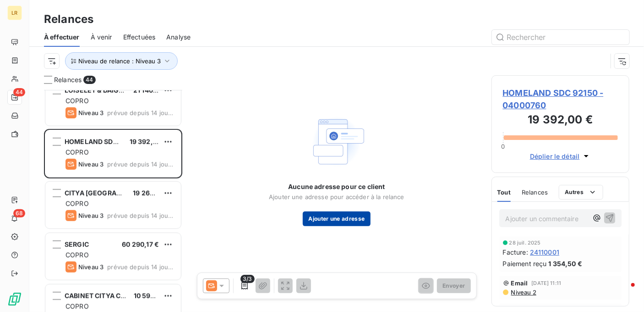
click at [335, 219] on button "Ajouter une adresse" at bounding box center [336, 218] width 67 height 15
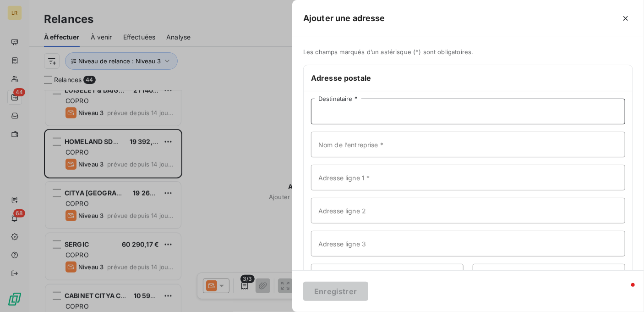
click at [347, 108] on input "Destinataire *" at bounding box center [468, 112] width 314 height 26
paste input "HOMELAND [STREET_ADDRESS]"
drag, startPoint x: 356, startPoint y: 111, endPoint x: 398, endPoint y: 110, distance: 42.2
click at [402, 110] on input "HOMELAND [STREET_ADDRESS]" at bounding box center [468, 112] width 314 height 26
type input "HOMELAND [STREET_ADDRESS]"
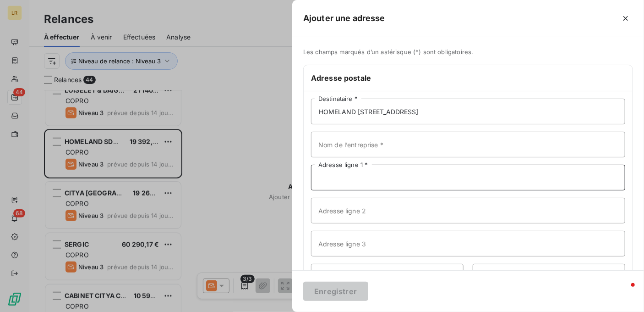
click at [332, 175] on input "Adresse ligne 1 *" at bounding box center [468, 177] width 314 height 26
paste input "[STREET_ADDRESS]"
type input "[STREET_ADDRESS]"
drag, startPoint x: 404, startPoint y: 109, endPoint x: 454, endPoint y: 110, distance: 49.9
click at [454, 110] on input "HOMELAND [STREET_ADDRESS]" at bounding box center [468, 112] width 314 height 26
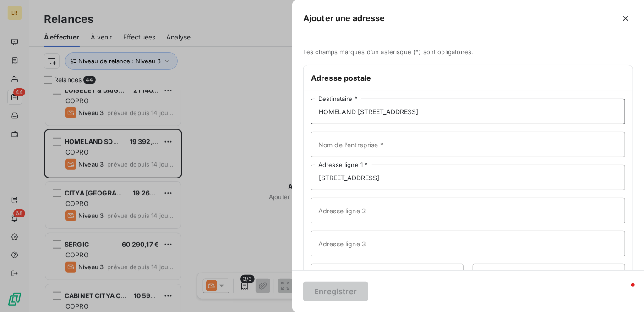
drag, startPoint x: 359, startPoint y: 109, endPoint x: 425, endPoint y: 107, distance: 66.5
click at [424, 110] on input "HOMELAND [STREET_ADDRESS]" at bounding box center [468, 112] width 314 height 26
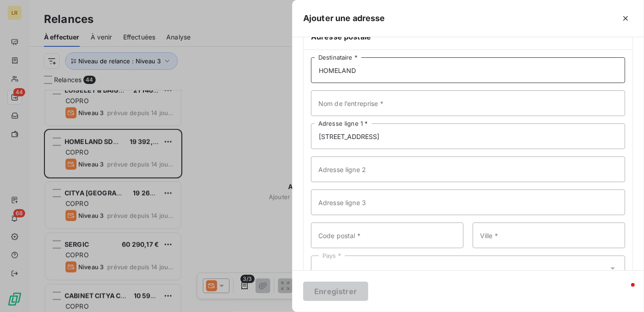
scroll to position [70, 0]
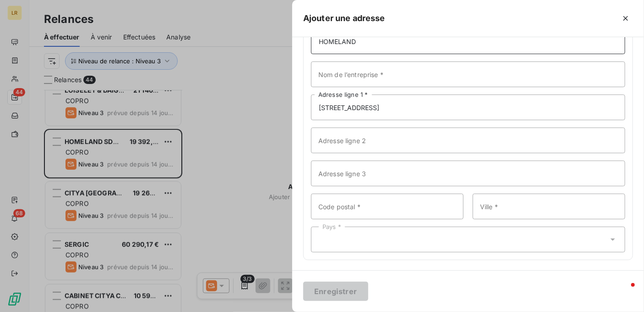
type input "HOMELAND"
click at [429, 206] on input "Code postal *" at bounding box center [387, 206] width 153 height 26
paste input "75002 [GEOGRAPHIC_DATA]"
type input "75002"
click at [491, 203] on input "Ville *" at bounding box center [549, 206] width 153 height 26
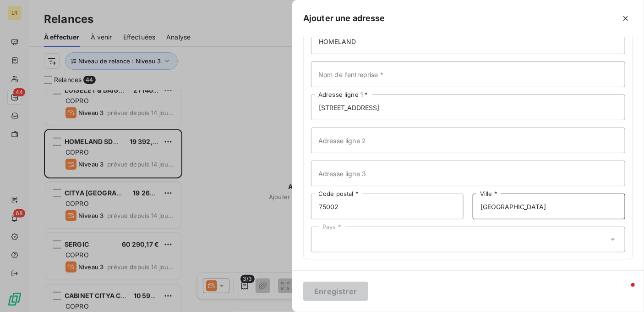
type input "[GEOGRAPHIC_DATA]"
drag, startPoint x: 407, startPoint y: 244, endPoint x: 404, endPoint y: 238, distance: 7.2
click at [407, 243] on div "Pays *" at bounding box center [468, 239] width 314 height 26
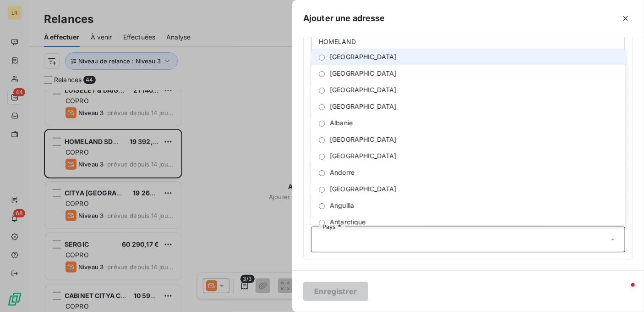
click at [403, 239] on input "text" at bounding box center [464, 239] width 290 height 8
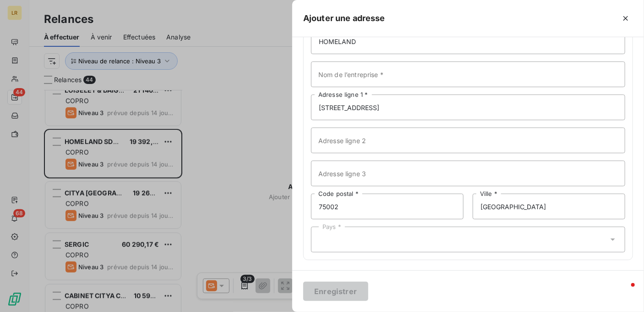
click at [352, 236] on div "Pays *" at bounding box center [468, 239] width 314 height 26
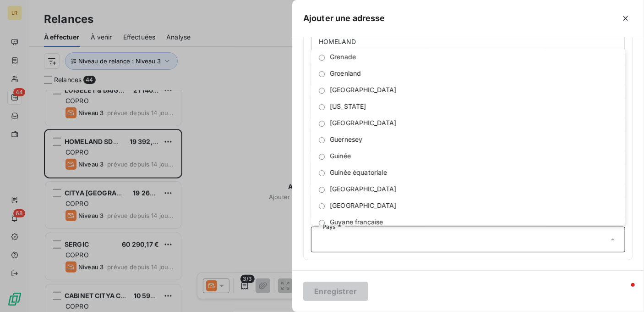
scroll to position [0, 0]
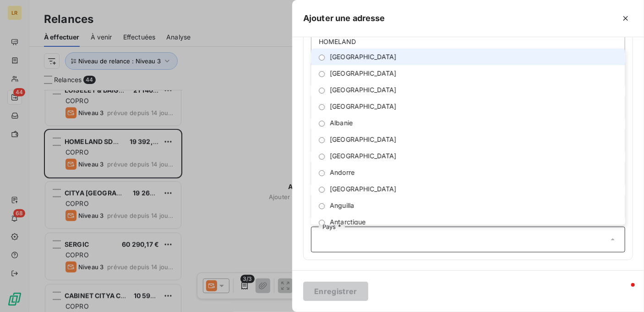
click at [320, 55] on input "radio" at bounding box center [322, 58] width 6 height 6
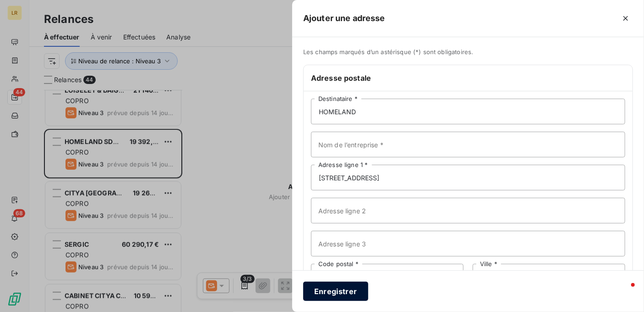
click at [325, 288] on button "Enregistrer" at bounding box center [335, 290] width 65 height 19
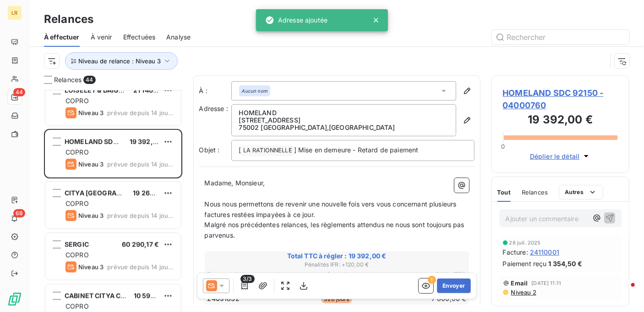
click at [222, 282] on icon at bounding box center [221, 285] width 9 height 9
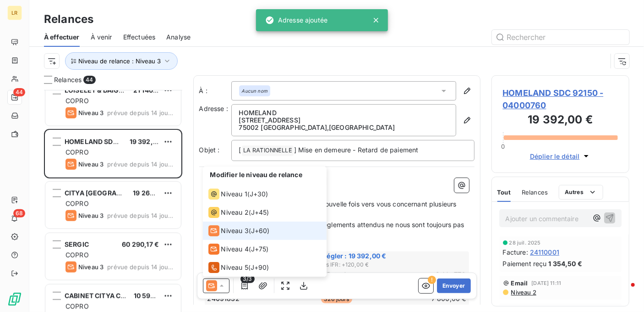
click at [235, 228] on span "Niveau 3" at bounding box center [234, 230] width 27 height 9
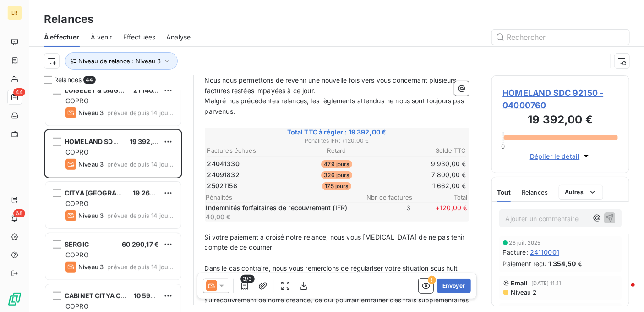
scroll to position [137, 0]
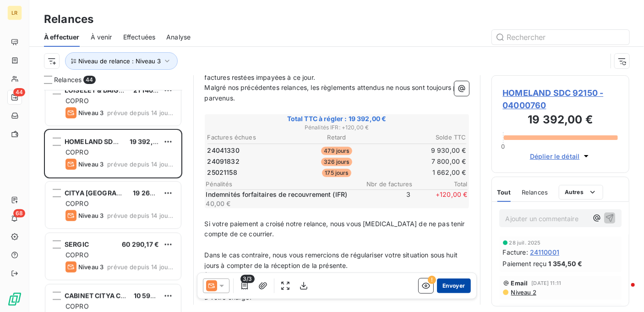
click at [448, 285] on button "Envoyer" at bounding box center [453, 285] width 33 height 15
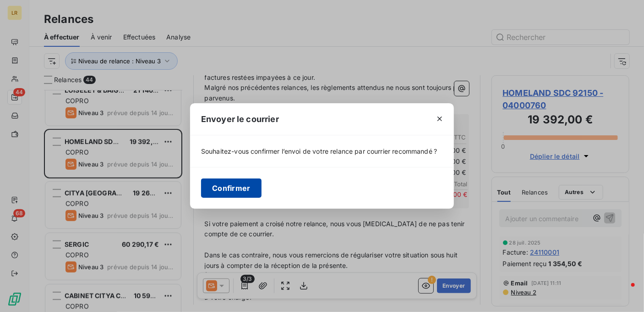
click at [233, 186] on button "Confirmer" at bounding box center [231, 187] width 60 height 19
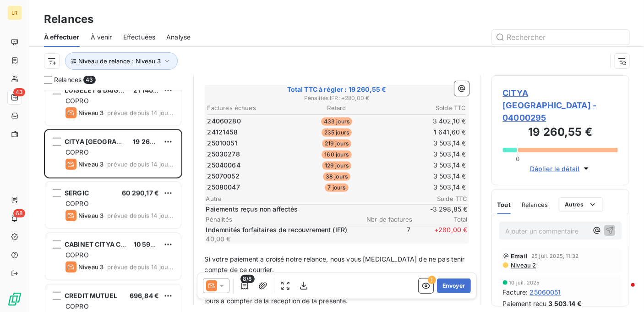
scroll to position [183, 0]
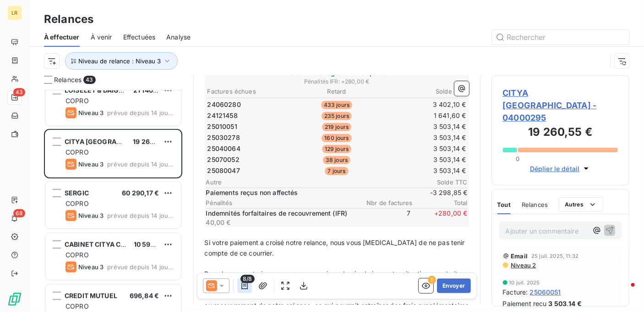
click at [243, 285] on icon "button" at bounding box center [244, 285] width 9 height 9
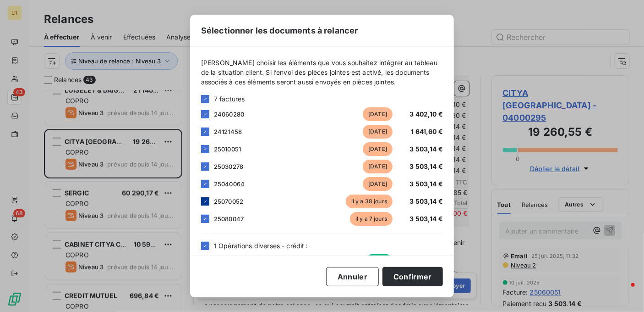
click at [204, 199] on icon at bounding box center [205, 200] width 5 height 5
click at [206, 217] on icon at bounding box center [205, 218] width 5 height 5
click at [422, 279] on button "Confirmer" at bounding box center [413, 276] width 60 height 19
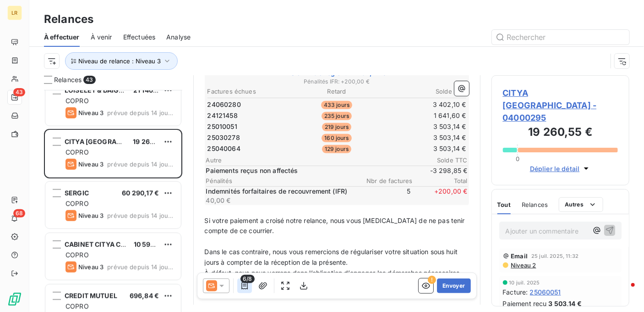
click at [245, 285] on icon "button" at bounding box center [244, 285] width 6 height 7
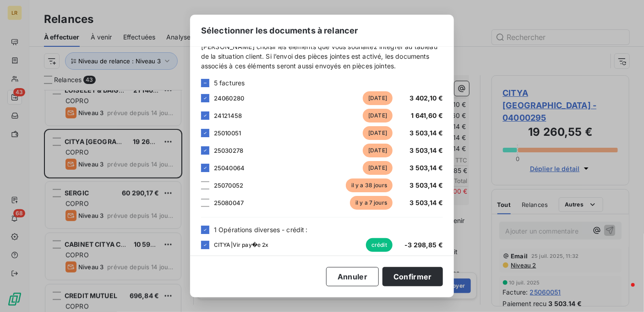
scroll to position [23, 0]
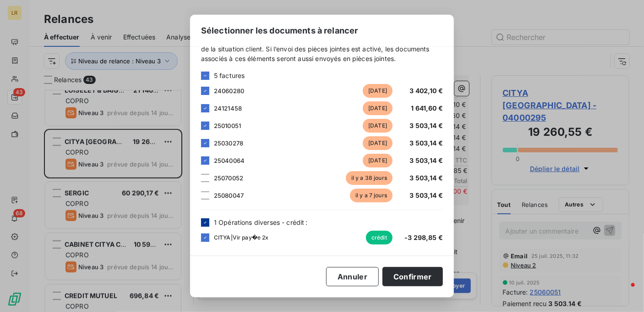
click at [204, 221] on icon at bounding box center [205, 221] width 5 height 5
click at [417, 277] on button "Confirmer" at bounding box center [413, 276] width 60 height 19
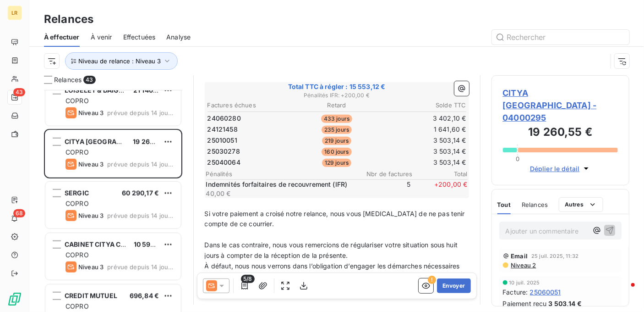
scroll to position [183, 0]
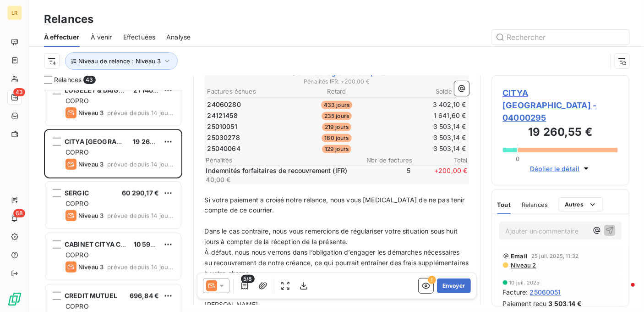
click at [518, 261] on span "Niveau 2" at bounding box center [523, 264] width 26 height 7
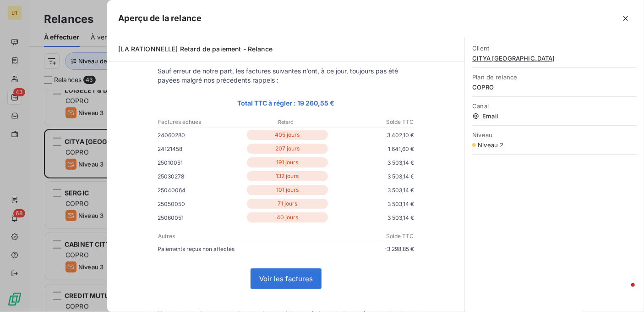
scroll to position [92, 0]
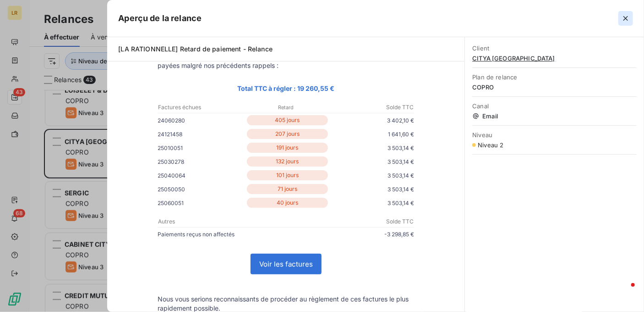
click at [625, 16] on icon "button" at bounding box center [625, 18] width 9 height 9
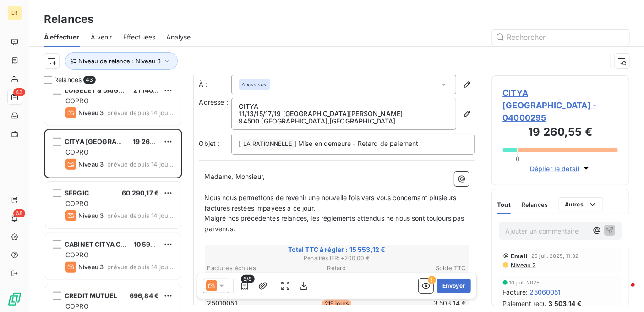
scroll to position [0, 0]
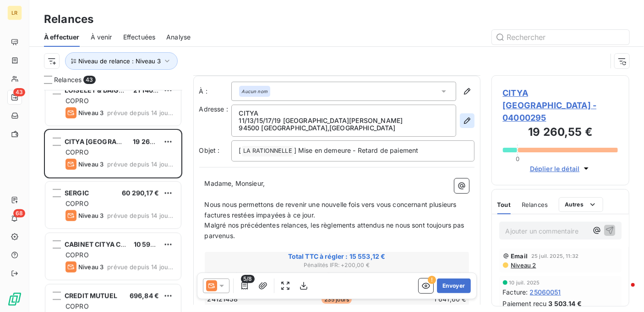
click at [463, 120] on icon "button" at bounding box center [467, 120] width 9 height 9
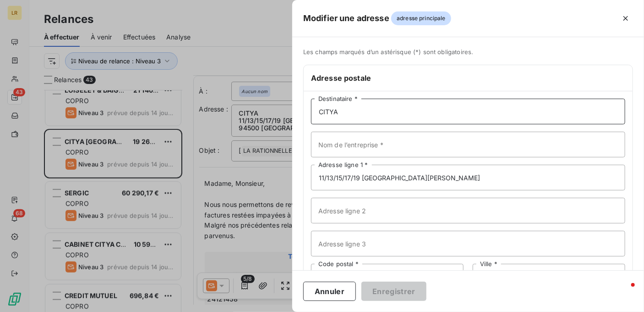
click at [390, 107] on input "CITYA" at bounding box center [468, 112] width 314 height 26
click at [370, 106] on input "CITYA" at bounding box center [468, 112] width 314 height 26
paste input "CITYA [GEOGRAPHIC_DATA] [STREET_ADDRESS]"
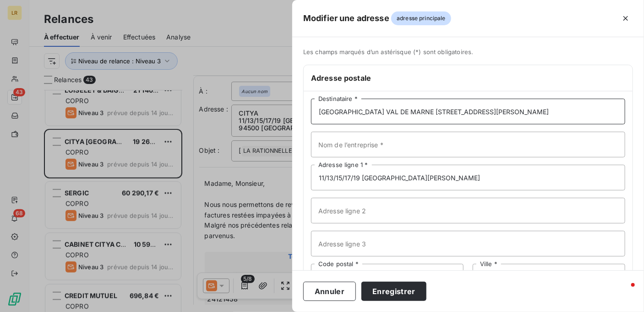
scroll to position [0, 19]
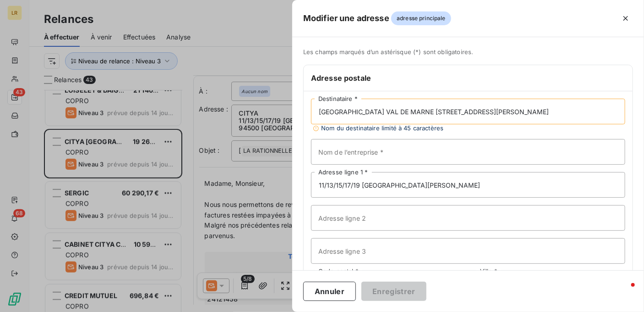
drag, startPoint x: 392, startPoint y: 110, endPoint x: 511, endPoint y: 115, distance: 118.8
click at [511, 115] on input "[GEOGRAPHIC_DATA] VAL DE MARNE [STREET_ADDRESS][PERSON_NAME]" at bounding box center [468, 112] width 314 height 26
type input "[GEOGRAPHIC_DATA] [GEOGRAPHIC_DATA] 94170 LE [GEOGRAPHIC_DATA]"
drag, startPoint x: 460, startPoint y: 180, endPoint x: 318, endPoint y: 178, distance: 142.1
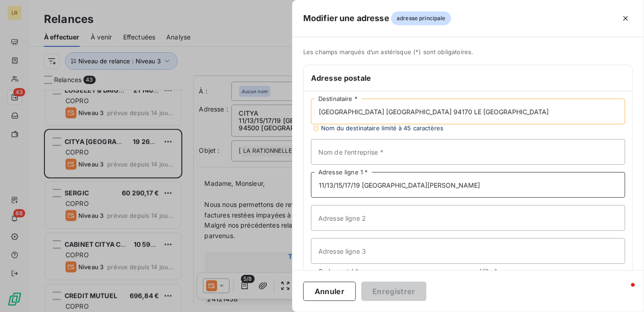
click at [318, 178] on input "11/13/15/17/19 [GEOGRAPHIC_DATA][PERSON_NAME]" at bounding box center [468, 185] width 314 height 26
paste input "[STREET_ADDRESS][PERSON_NAME]"
type input "[STREET_ADDRESS][PERSON_NAME]"
drag, startPoint x: 413, startPoint y: 110, endPoint x: 517, endPoint y: 110, distance: 103.5
click at [521, 110] on input "[GEOGRAPHIC_DATA] [GEOGRAPHIC_DATA] 94170 LE [GEOGRAPHIC_DATA]" at bounding box center [468, 112] width 314 height 26
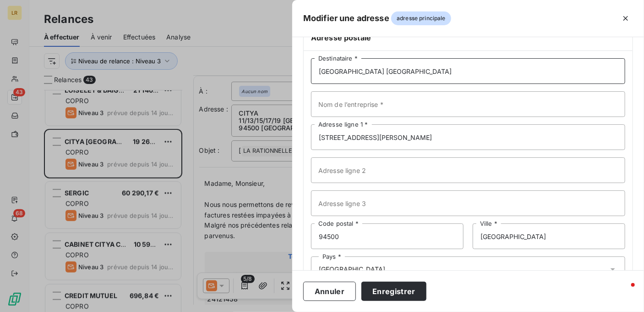
scroll to position [70, 0]
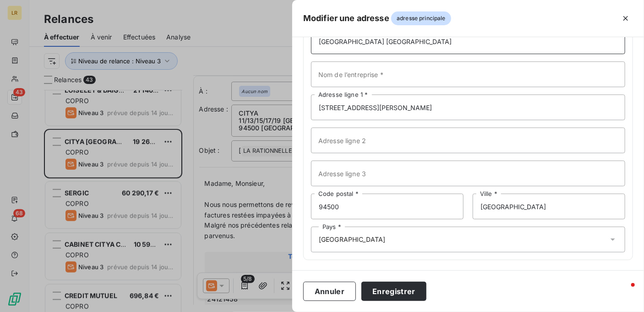
type input "[GEOGRAPHIC_DATA] [GEOGRAPHIC_DATA]"
click at [352, 203] on input "94500" at bounding box center [387, 206] width 153 height 26
paste input "94170 LE PERREUX SUR [GEOGRAPHIC_DATA]"
click at [338, 207] on input "9450094170 LE [GEOGRAPHIC_DATA]" at bounding box center [387, 206] width 153 height 26
drag, startPoint x: 339, startPoint y: 205, endPoint x: 424, endPoint y: 206, distance: 85.7
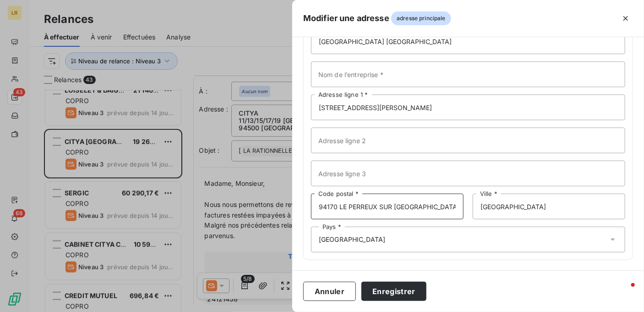
click at [424, 206] on input "94170 LE PERREUX SUR [GEOGRAPHIC_DATA]" at bounding box center [387, 206] width 153 height 26
type input "94170"
drag, startPoint x: 559, startPoint y: 201, endPoint x: 471, endPoint y: 201, distance: 88.0
click at [473, 201] on input "[GEOGRAPHIC_DATA]" at bounding box center [549, 206] width 153 height 26
paste input "LE PERREUX"
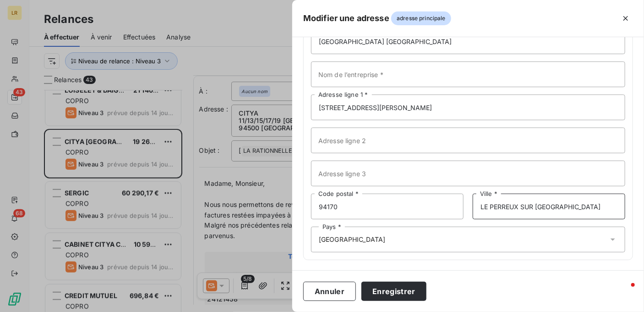
type input "LE PERREUX SUR [GEOGRAPHIC_DATA]"
click at [366, 236] on div "Pays * [GEOGRAPHIC_DATA]" at bounding box center [468, 239] width 314 height 26
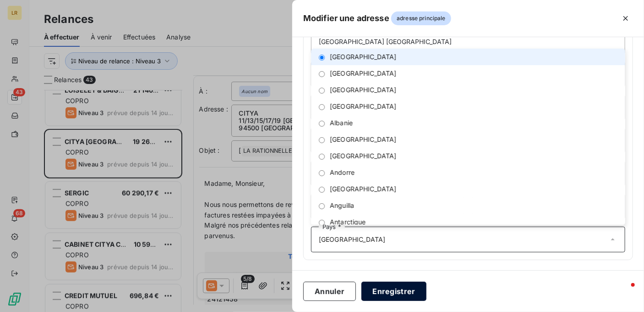
click at [399, 292] on button "Enregistrer" at bounding box center [393, 290] width 65 height 19
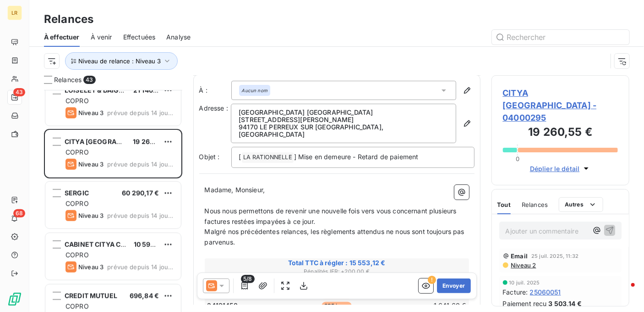
scroll to position [0, 0]
click at [446, 284] on button "Envoyer" at bounding box center [453, 285] width 33 height 15
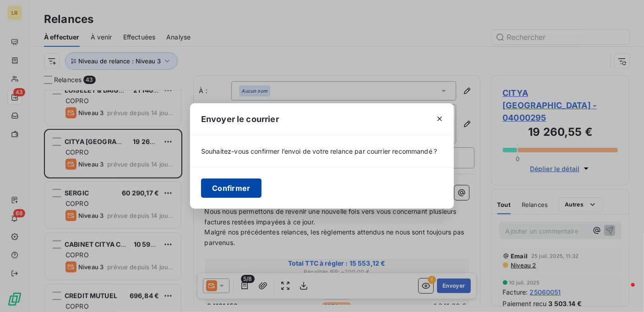
click at [234, 182] on button "Confirmer" at bounding box center [231, 187] width 60 height 19
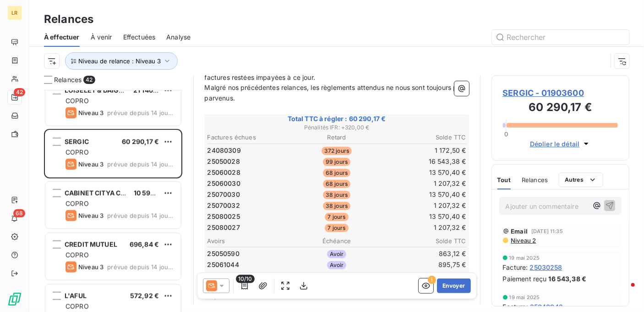
scroll to position [183, 0]
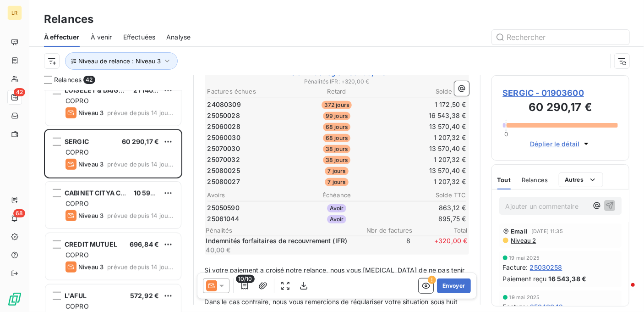
click at [223, 285] on icon at bounding box center [221, 286] width 5 height 2
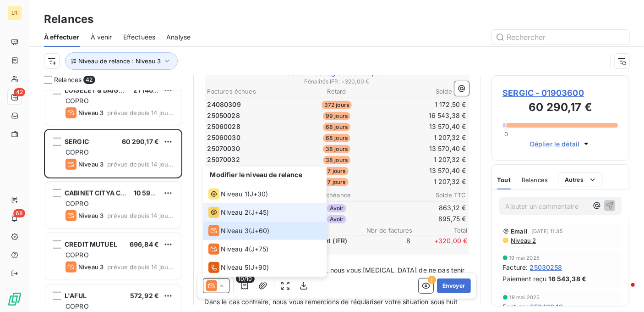
click at [228, 210] on span "Niveau 2" at bounding box center [234, 212] width 27 height 9
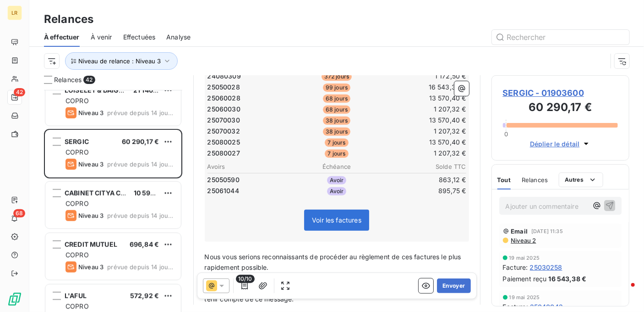
scroll to position [137, 0]
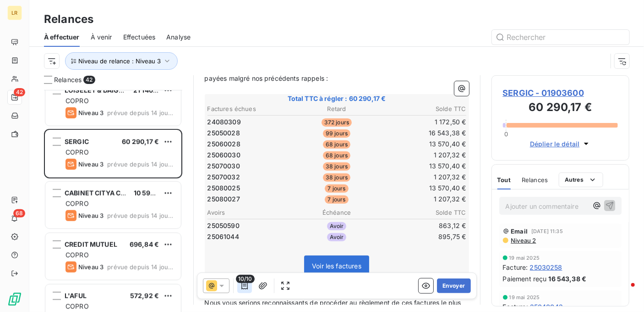
click at [244, 288] on icon "button" at bounding box center [244, 285] width 9 height 9
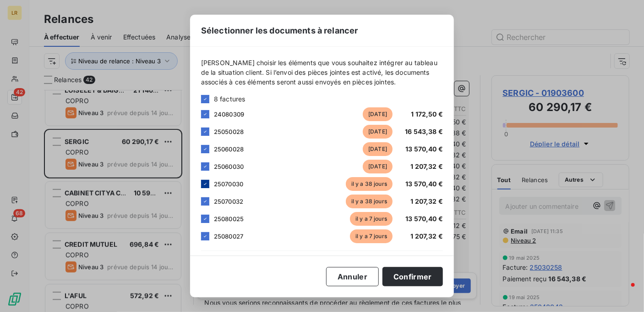
click at [204, 181] on icon at bounding box center [205, 183] width 5 height 5
click at [205, 199] on icon at bounding box center [205, 200] width 5 height 5
click at [207, 218] on icon at bounding box center [205, 218] width 5 height 5
click at [205, 235] on icon at bounding box center [205, 235] width 5 height 5
click at [415, 275] on button "Confirmer" at bounding box center [413, 276] width 60 height 19
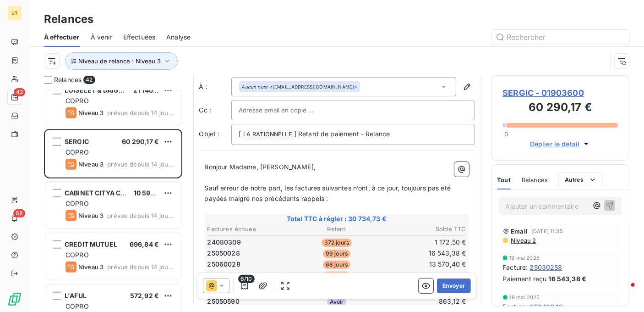
scroll to position [46, 0]
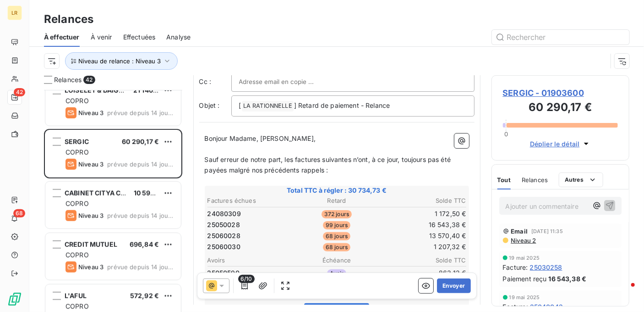
click at [351, 159] on span "Sauf erreur de notre part, les factures suivantes n’ont, à ce jour, toujours pa…" at bounding box center [329, 164] width 248 height 18
click at [335, 168] on p "Sauf erreur de notre part, les factures ci-dessous n’ont, à ce jour, toujours p…" at bounding box center [337, 164] width 264 height 21
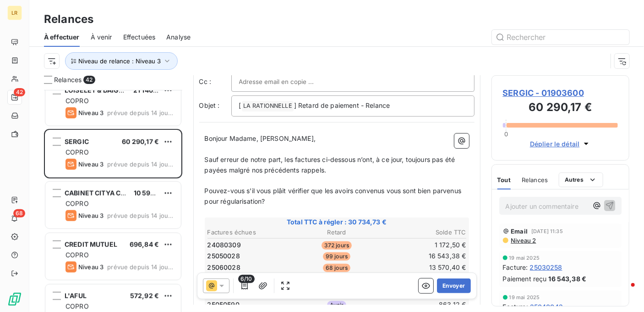
click at [288, 191] on span "Pouvez-vous s'il vous plâit vérifier que les avoirs convenus vous sont bien par…" at bounding box center [334, 195] width 259 height 18
click at [280, 192] on span "Pouvez-vous s'il vous plâit vérifier que les avoirs convenus vous sont bien par…" at bounding box center [334, 195] width 259 height 18
click at [284, 190] on span "Pouvez-vous s'il vous plâit vérifier que les avoirs convenus vous sont bien par…" at bounding box center [334, 195] width 259 height 18
drag, startPoint x: 334, startPoint y: 188, endPoint x: 343, endPoint y: 182, distance: 10.7
click at [339, 186] on p "Pouvez-vous s'il vous plaît vérifier que les avoirs convenus vous sont bien par…" at bounding box center [337, 196] width 264 height 21
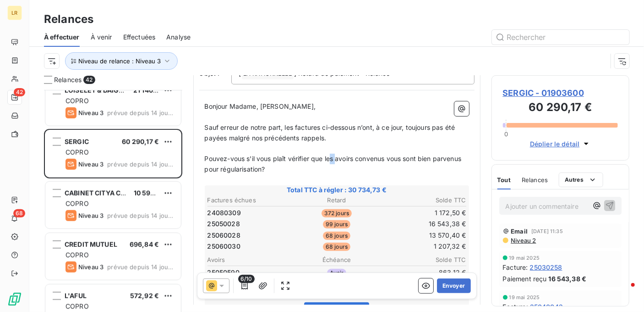
scroll to position [92, 0]
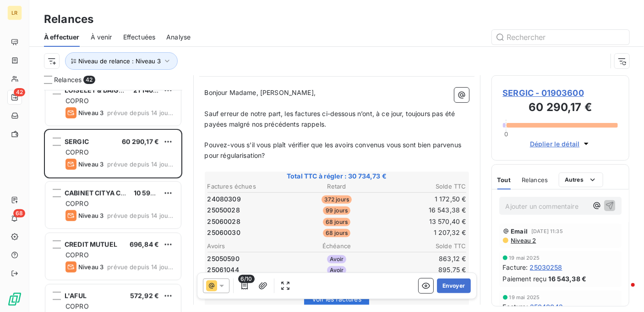
drag, startPoint x: 334, startPoint y: 159, endPoint x: 339, endPoint y: 150, distance: 10.5
click at [334, 156] on div "Bonjour Madame, Monsieur, ﻿ Sauf erreur de notre part, les factures ci-dessous …" at bounding box center [337, 267] width 264 height 359
click at [235, 157] on span "Pouvez-vous s'il vous plaît vérifier que les avoirs convenus vous sont bien par…" at bounding box center [334, 150] width 259 height 18
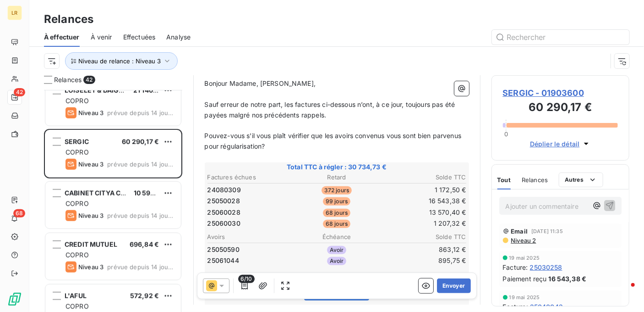
scroll to position [183, 0]
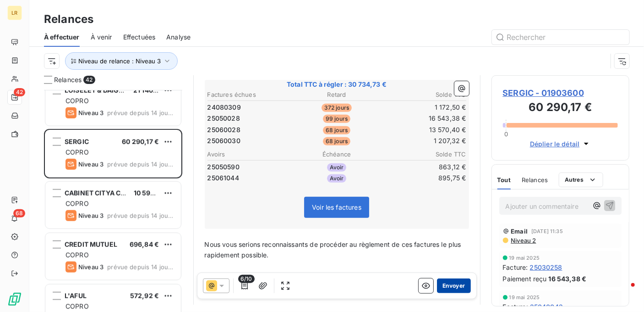
click at [447, 283] on button "Envoyer" at bounding box center [453, 285] width 33 height 15
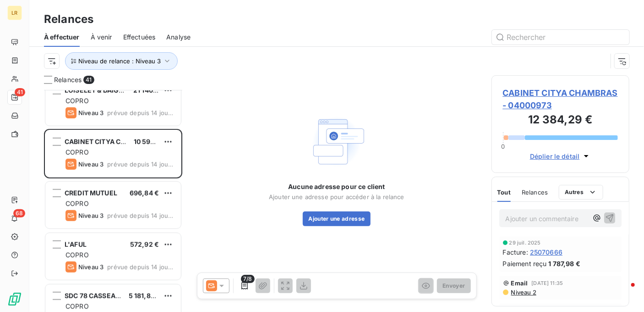
click at [221, 283] on icon at bounding box center [221, 285] width 9 height 9
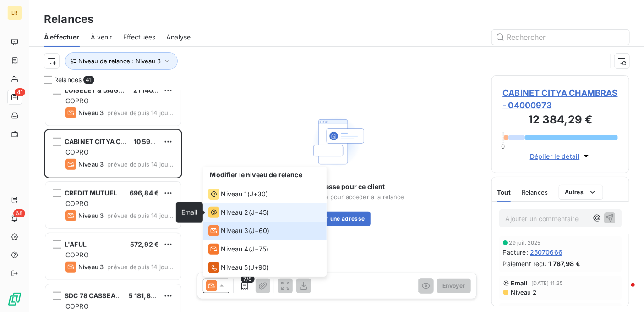
click at [214, 210] on icon at bounding box center [213, 212] width 11 height 11
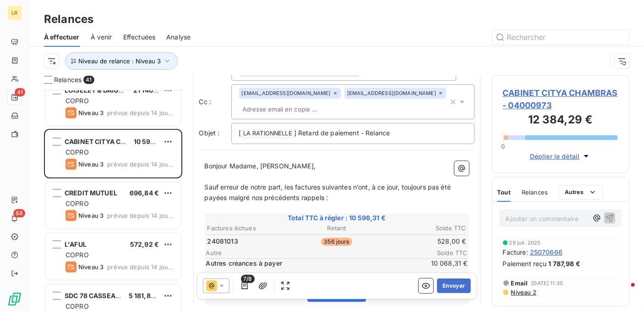
scroll to position [92, 0]
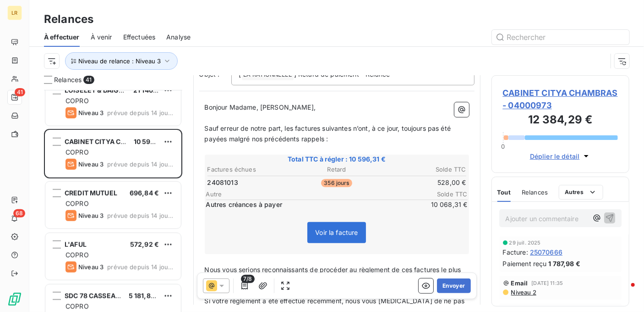
click at [640, 66] on div "Niveau de relance : Niveau 3" at bounding box center [336, 61] width 615 height 28
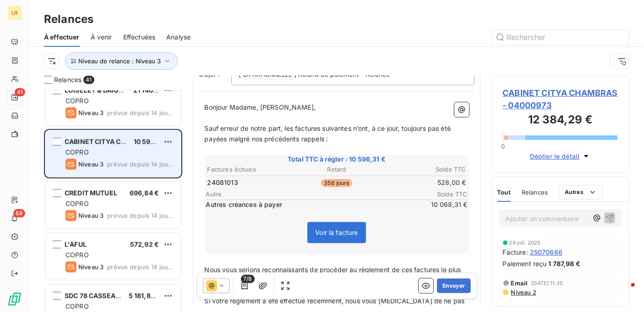
click at [103, 152] on div "COPRO" at bounding box center [120, 152] width 108 height 9
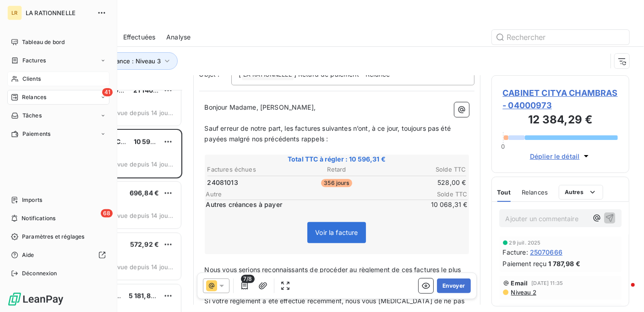
click at [35, 78] on span "Clients" at bounding box center [31, 79] width 18 height 8
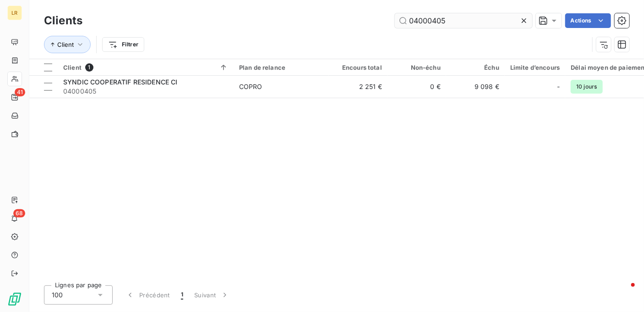
click at [462, 18] on input "04000405" at bounding box center [463, 20] width 137 height 15
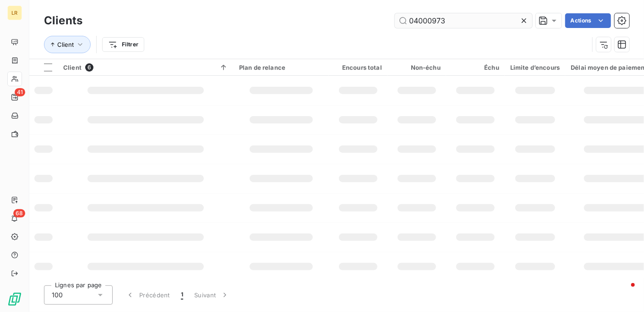
type input "04000973"
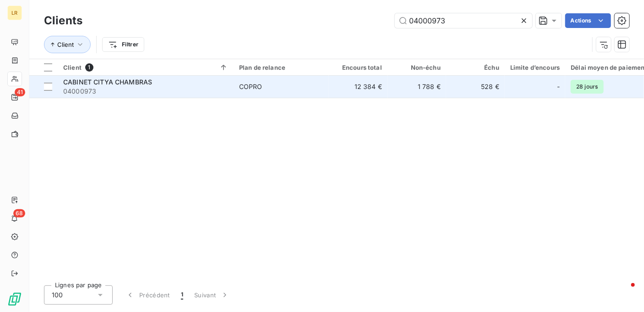
click at [151, 82] on span "CABINET CITYA CHAMBRAS" at bounding box center [107, 82] width 89 height 8
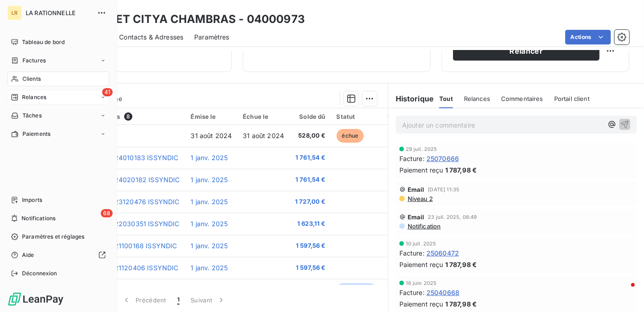
click at [33, 97] on span "Relances" at bounding box center [34, 97] width 24 height 8
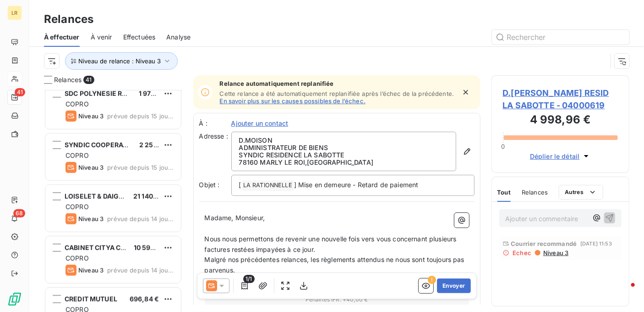
scroll to position [275, 0]
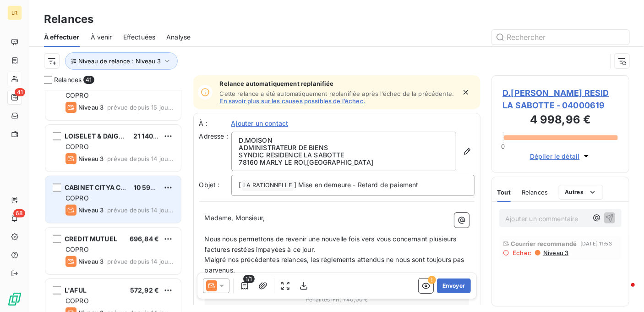
click at [101, 192] on div "CABINET CITYA CHAMBRAS 10 596,31 € COPRO Niveau 3 prévue depuis 14 jours" at bounding box center [113, 199] width 136 height 47
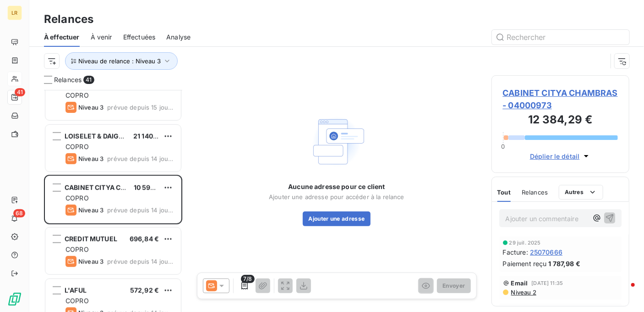
click at [223, 284] on icon at bounding box center [221, 285] width 9 height 9
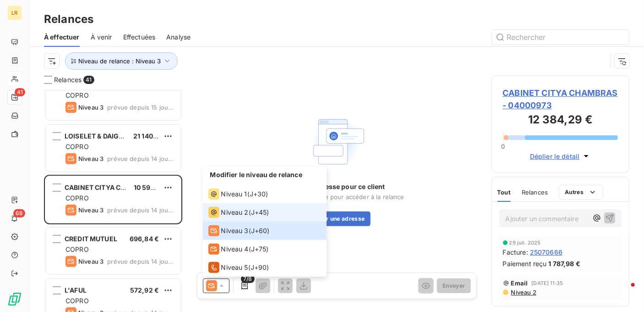
click at [234, 211] on span "Niveau 2" at bounding box center [234, 212] width 27 height 9
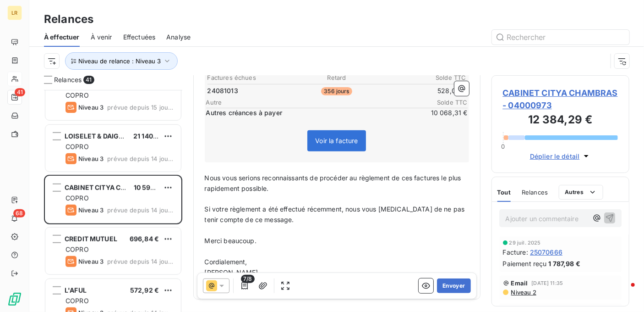
scroll to position [137, 0]
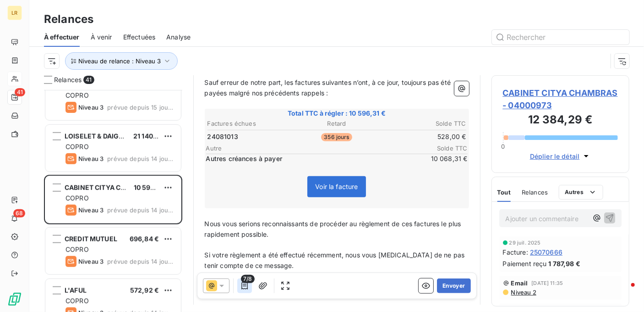
click at [243, 286] on icon "button" at bounding box center [244, 285] width 9 height 9
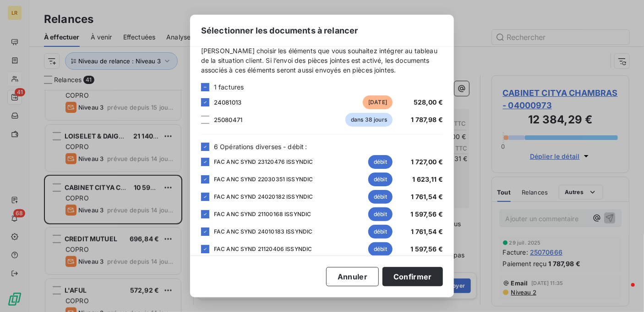
scroll to position [23, 0]
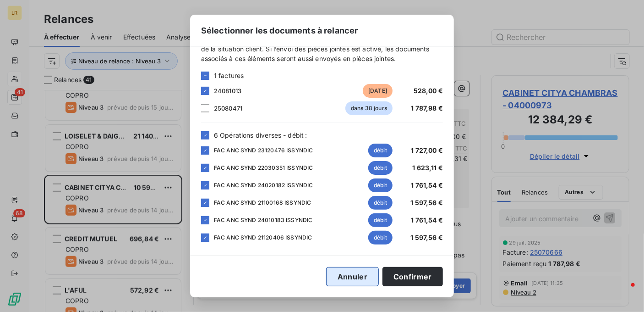
click at [344, 274] on button "Annuler" at bounding box center [352, 276] width 53 height 19
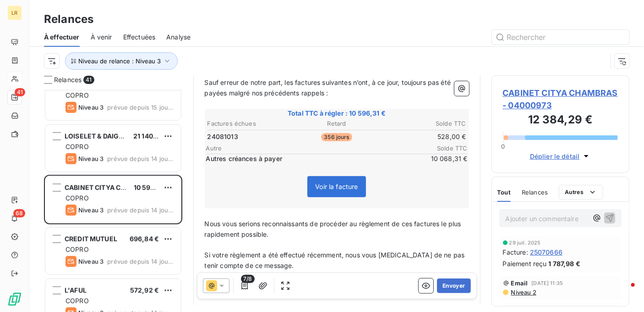
click at [522, 292] on span "Niveau 2" at bounding box center [523, 291] width 26 height 7
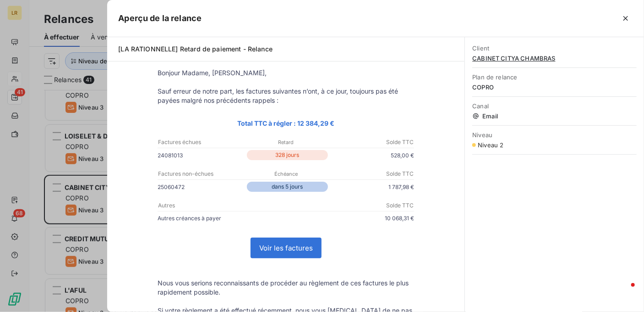
scroll to position [22, 0]
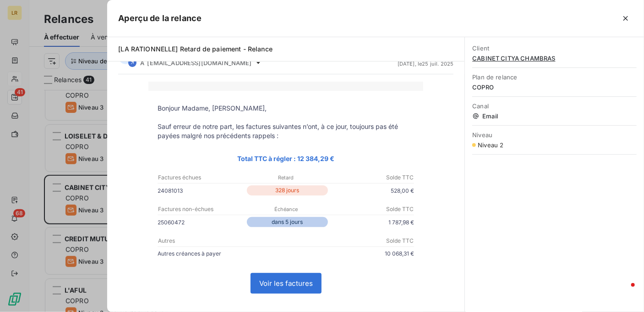
click at [95, 201] on div at bounding box center [322, 156] width 644 height 312
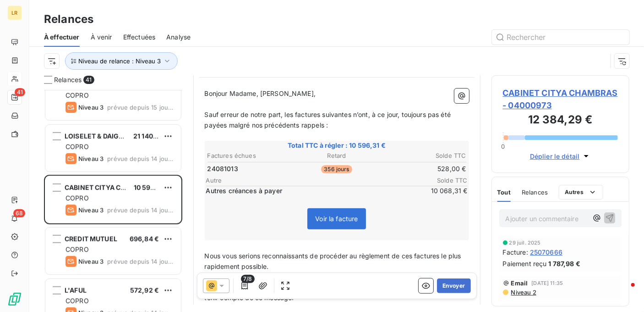
scroll to position [137, 0]
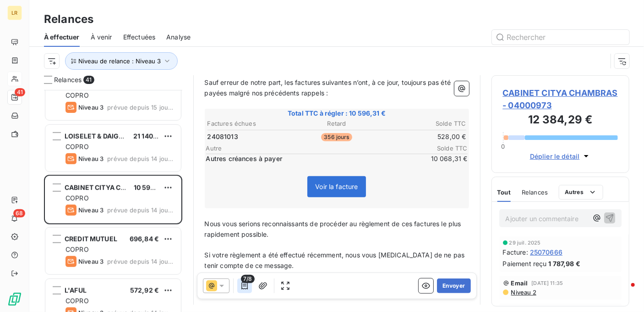
click at [246, 284] on icon "button" at bounding box center [244, 285] width 9 height 9
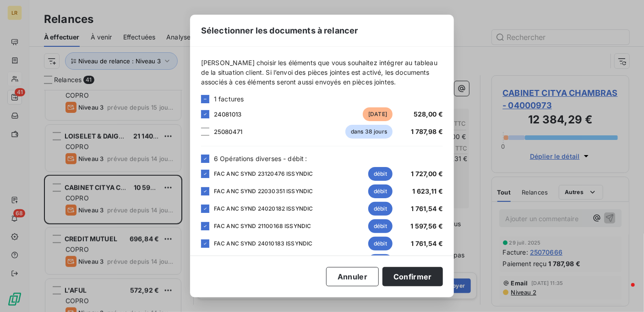
click at [246, 284] on div "Annuler Confirmer" at bounding box center [322, 276] width 242 height 19
click at [418, 278] on button "Confirmer" at bounding box center [413, 276] width 60 height 19
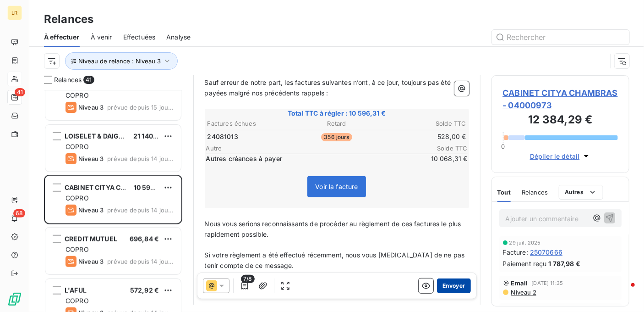
click at [449, 286] on button "Envoyer" at bounding box center [453, 285] width 33 height 15
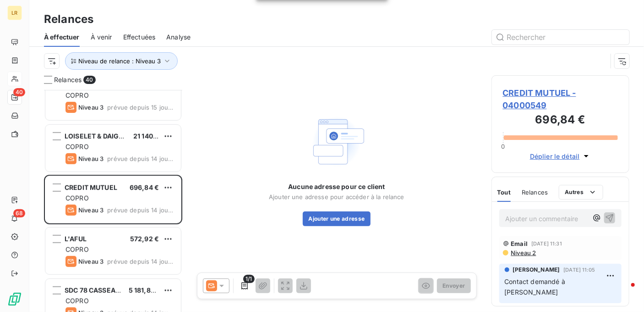
click at [221, 282] on icon at bounding box center [221, 285] width 9 height 9
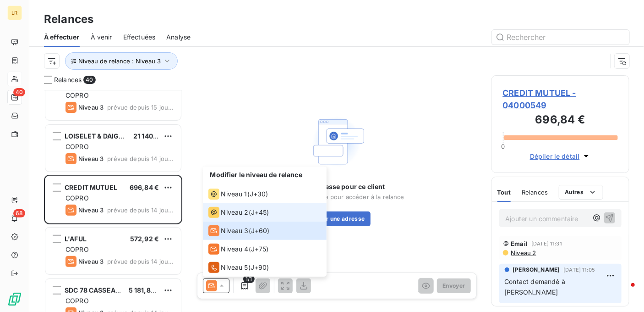
click at [238, 212] on span "Niveau 2" at bounding box center [234, 212] width 27 height 9
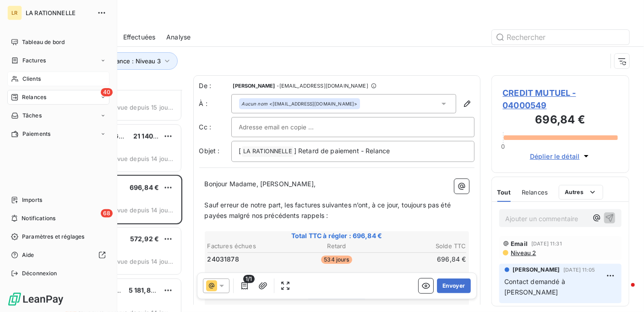
click at [32, 80] on span "Clients" at bounding box center [31, 79] width 18 height 8
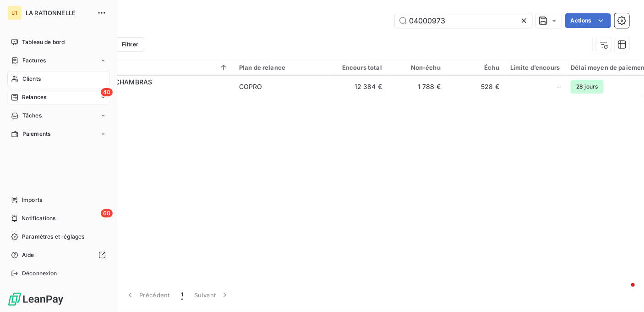
click at [32, 100] on span "Relances" at bounding box center [34, 97] width 24 height 8
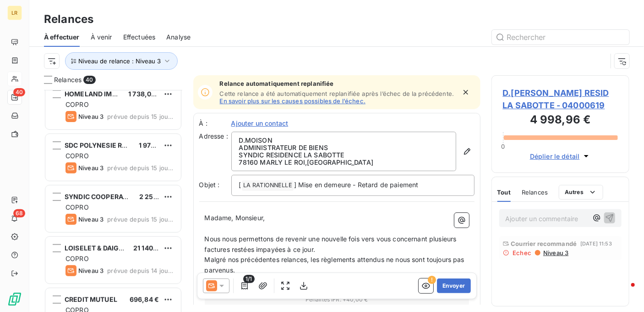
scroll to position [183, 0]
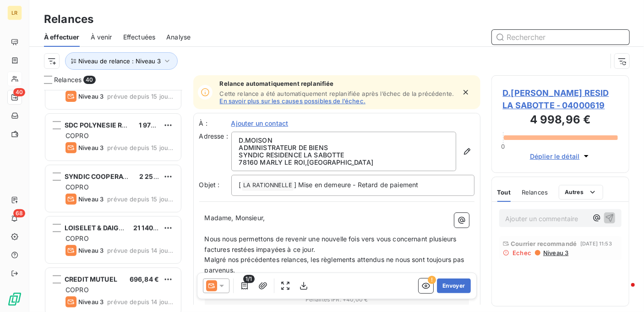
click at [131, 38] on span "Effectuées" at bounding box center [139, 37] width 33 height 9
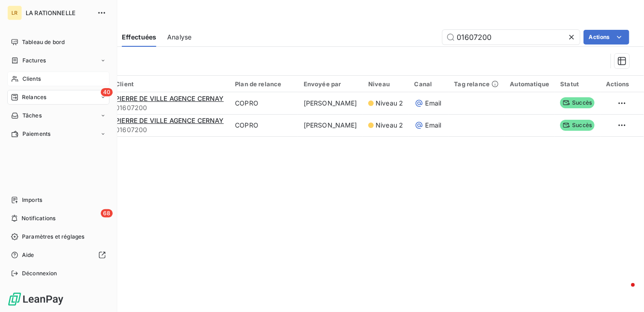
click at [27, 77] on span "Clients" at bounding box center [31, 79] width 18 height 8
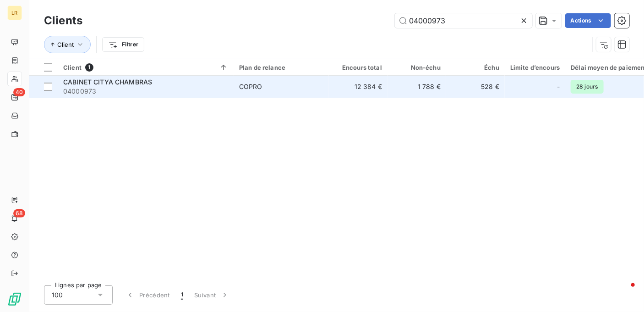
click at [110, 80] on span "CABINET CITYA CHAMBRAS" at bounding box center [107, 82] width 89 height 8
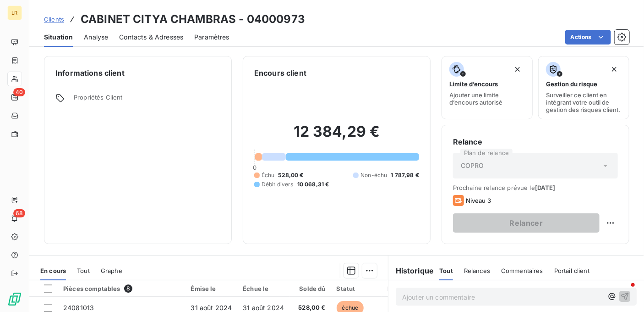
click at [174, 38] on span "Contacts & Adresses" at bounding box center [151, 37] width 64 height 9
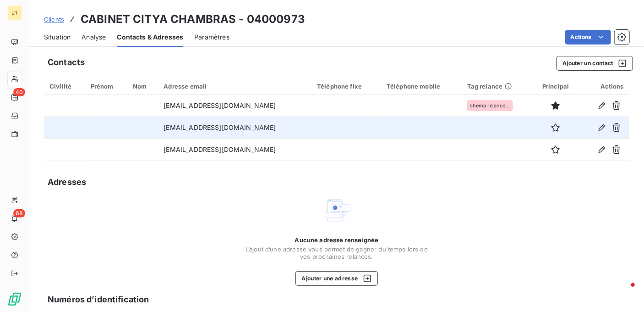
drag, startPoint x: 269, startPoint y: 122, endPoint x: 164, endPoint y: 127, distance: 105.5
click at [163, 122] on td "[EMAIL_ADDRESS][DOMAIN_NAME]" at bounding box center [234, 127] width 153 height 22
drag, startPoint x: 203, startPoint y: 122, endPoint x: 201, endPoint y: 128, distance: 6.8
copy td "[EMAIL_ADDRESS][DOMAIN_NAME]"
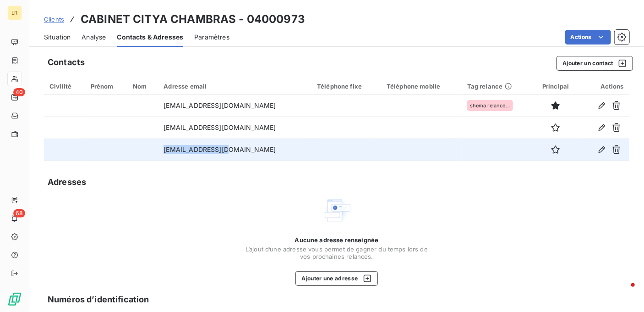
drag, startPoint x: 230, startPoint y: 152, endPoint x: 153, endPoint y: 144, distance: 77.8
click at [150, 145] on tr "[EMAIL_ADDRESS][DOMAIN_NAME]" at bounding box center [337, 149] width 586 height 22
copy tr "[EMAIL_ADDRESS][DOMAIN_NAME]"
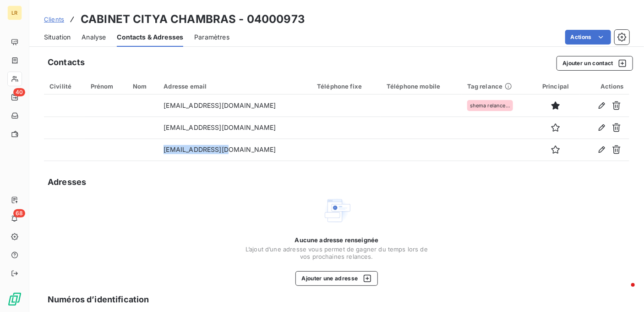
scroll to position [113, 0]
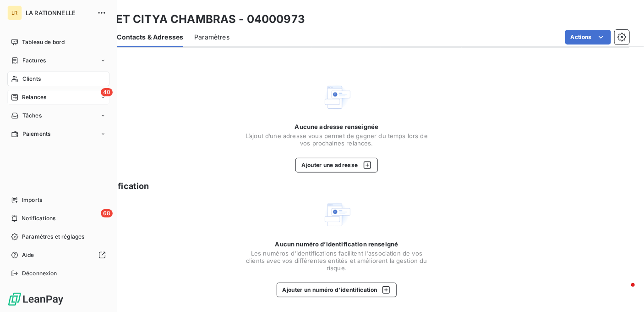
click at [18, 94] on icon at bounding box center [14, 96] width 7 height 7
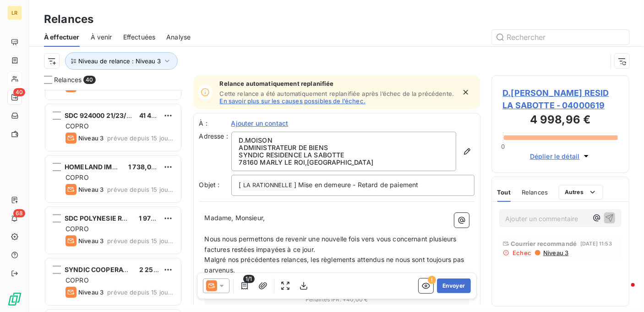
scroll to position [92, 0]
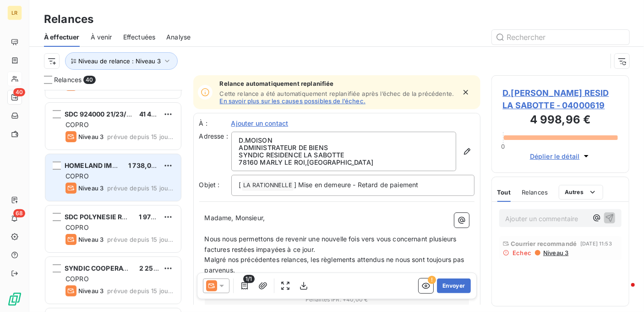
click at [105, 174] on div "COPRO" at bounding box center [120, 175] width 108 height 9
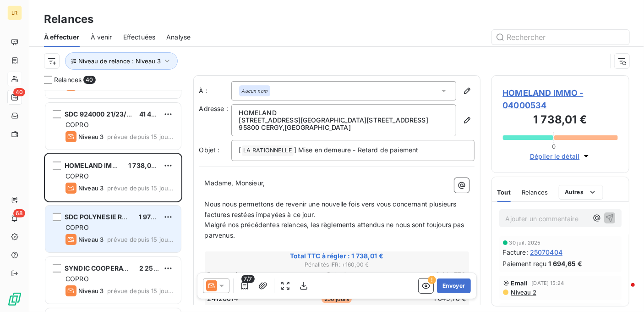
click at [115, 223] on div "COPRO" at bounding box center [120, 227] width 108 height 9
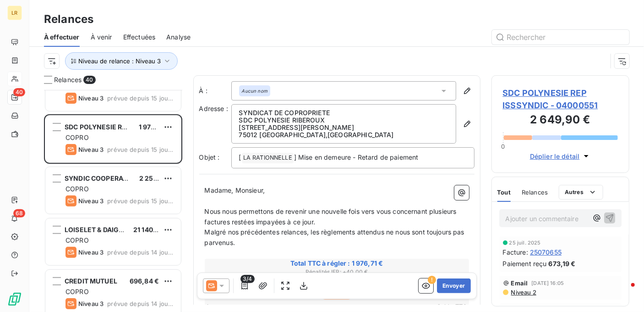
scroll to position [183, 0]
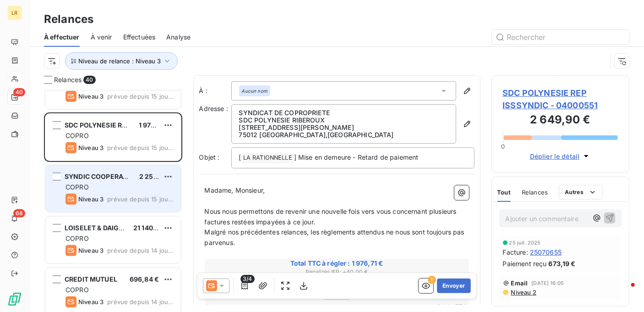
click at [117, 197] on span "prévue depuis 15 jours" at bounding box center [140, 198] width 66 height 7
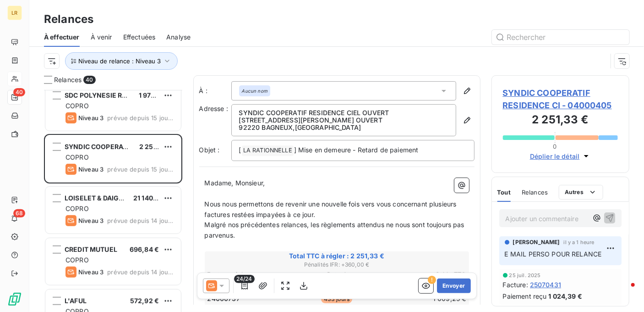
scroll to position [229, 0]
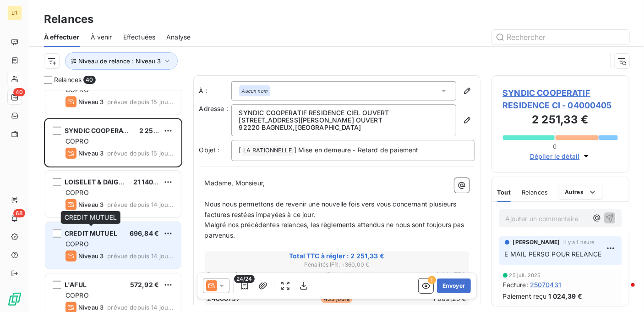
click at [95, 235] on span "CREDIT MUTUEL" at bounding box center [91, 233] width 53 height 8
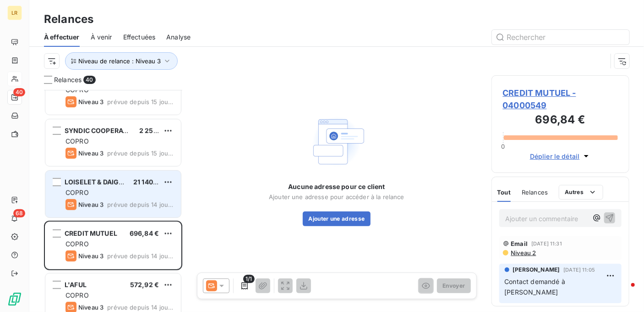
click at [114, 193] on div "COPRO" at bounding box center [120, 192] width 108 height 9
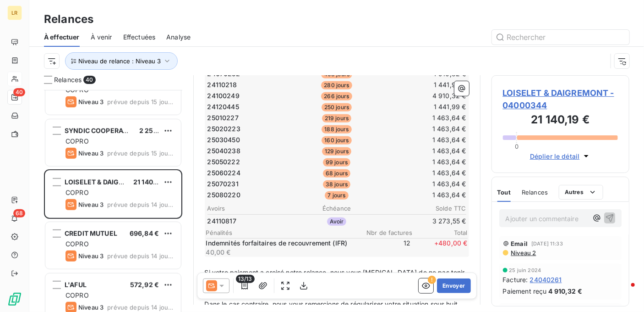
scroll to position [229, 0]
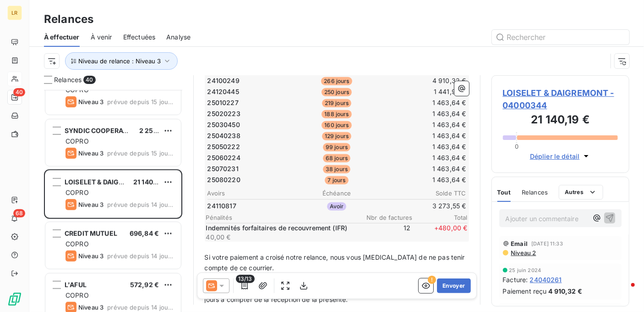
click at [221, 282] on icon at bounding box center [221, 285] width 9 height 9
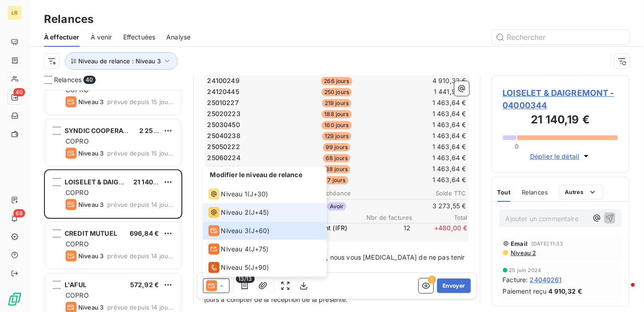
click at [252, 214] on span "J+45 )" at bounding box center [260, 212] width 18 height 9
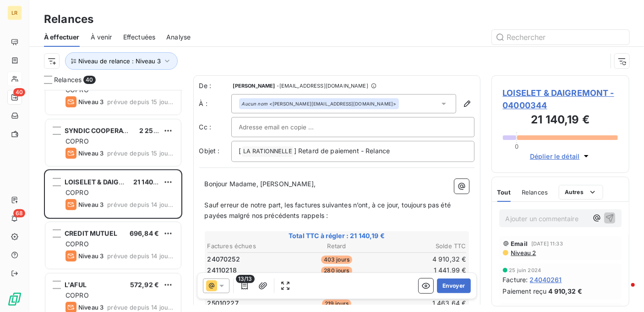
click at [522, 249] on span "Niveau 2" at bounding box center [523, 252] width 26 height 7
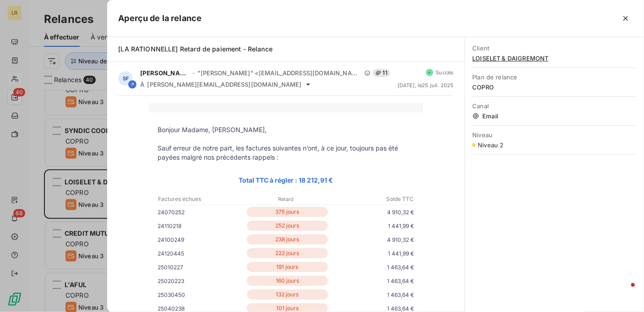
click at [86, 185] on div at bounding box center [322, 156] width 644 height 312
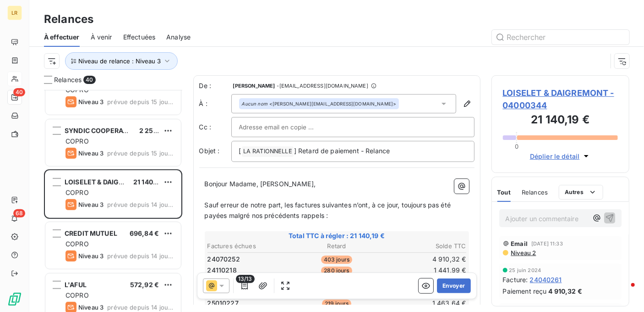
click at [224, 283] on icon at bounding box center [221, 285] width 9 height 9
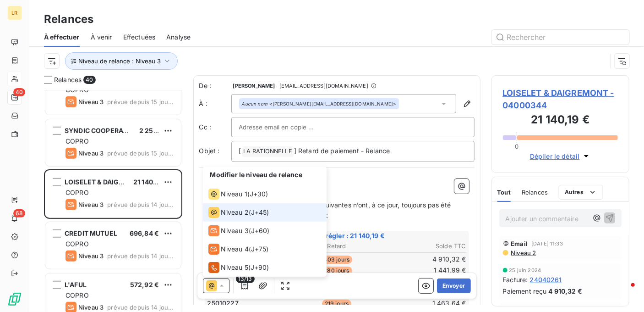
click at [233, 210] on span "Niveau 2" at bounding box center [234, 212] width 27 height 9
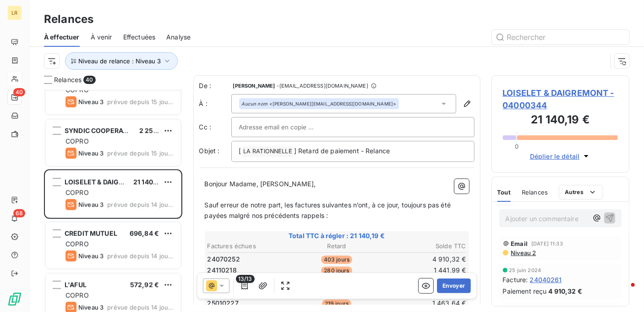
click at [317, 126] on input "text" at bounding box center [288, 127] width 99 height 14
paste input "[EMAIL_ADDRESS][DOMAIN_NAME]"
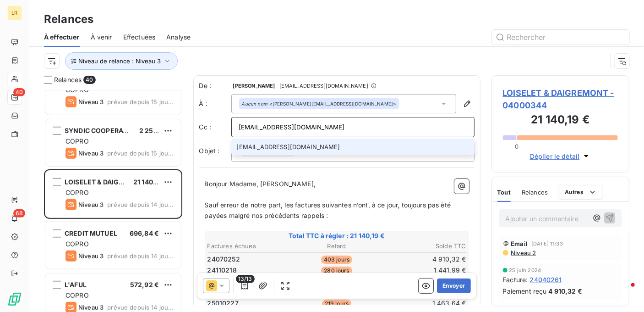
type input "[EMAIL_ADDRESS][DOMAIN_NAME]"
click at [299, 145] on li "[EMAIL_ADDRESS][DOMAIN_NAME]" at bounding box center [352, 147] width 243 height 16
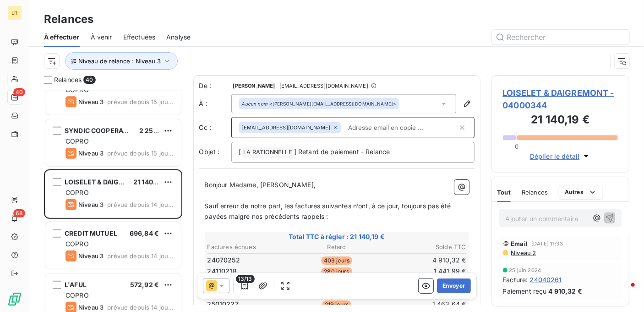
click at [365, 9] on div "Relances À effectuer À venir Effectuées Analyse Niveau de relance : Niveau 3" at bounding box center [336, 37] width 615 height 75
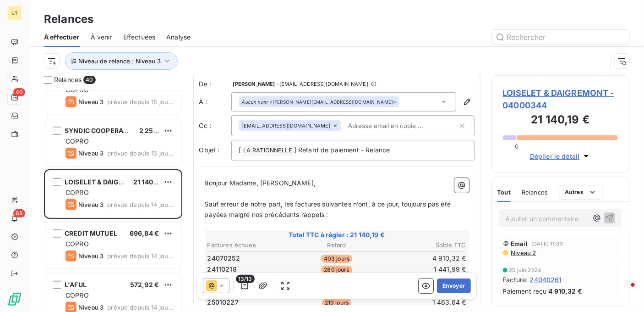
scroll to position [0, 0]
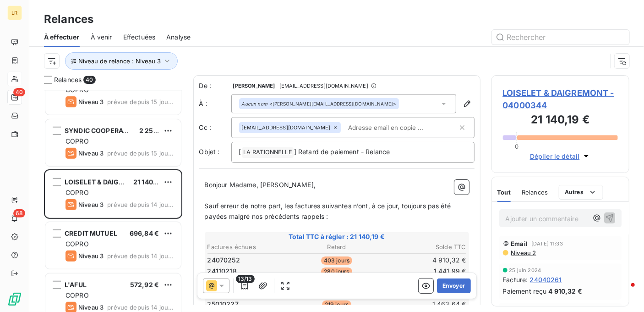
click at [352, 206] on span "Sauf erreur de notre part, les factures suivantes n’ont, à ce jour, toujours pa…" at bounding box center [329, 211] width 248 height 18
click at [341, 217] on p "Sauf erreur de notre part, les factures ci-dessous n’ont, à ce jour, toujours p…" at bounding box center [337, 211] width 264 height 21
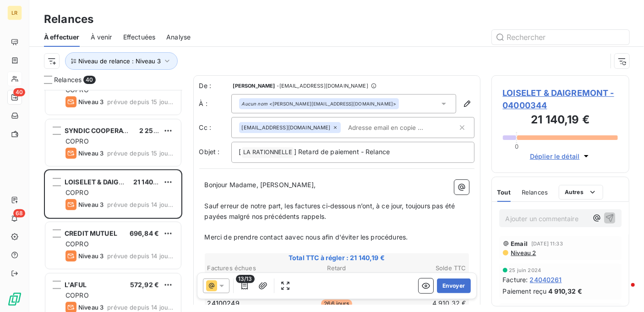
click at [295, 233] on span "Merci de prendre contact aavec nous afin d'éviter les procédures." at bounding box center [306, 237] width 203 height 8
click at [298, 240] on span "Merci de prendre contact aavec nous afin d'éviter les procédures." at bounding box center [306, 237] width 203 height 8
drag, startPoint x: 325, startPoint y: 235, endPoint x: 217, endPoint y: 228, distance: 108.4
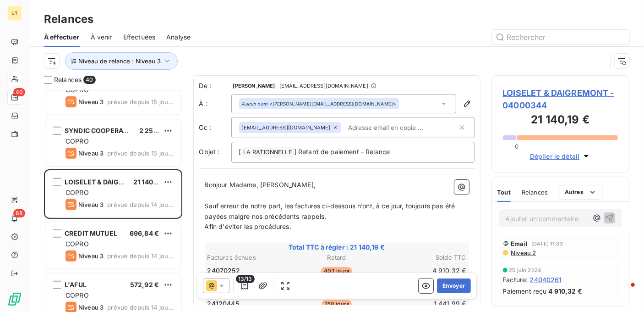
drag, startPoint x: 288, startPoint y: 228, endPoint x: 292, endPoint y: 228, distance: 4.6
click at [288, 228] on span "Afin d'éviter les procédures." at bounding box center [248, 226] width 87 height 8
click at [300, 229] on p "Afin d'éviter les procédures." at bounding box center [337, 226] width 264 height 11
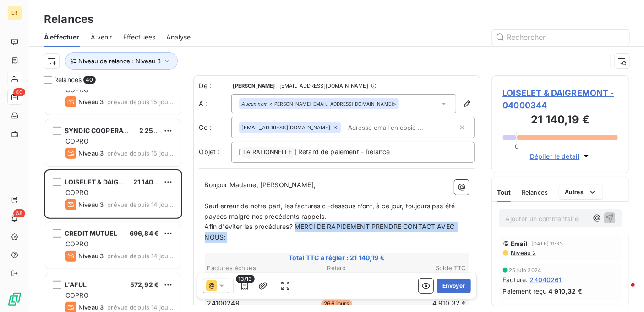
drag, startPoint x: 296, startPoint y: 225, endPoint x: 456, endPoint y: 246, distance: 162.3
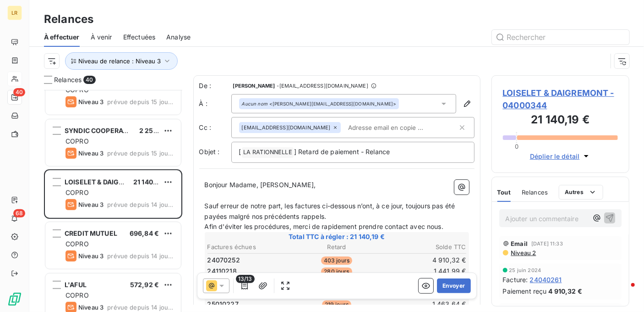
click at [375, 219] on p "Sauf erreur de notre part, les factures ci-dessous n’ont, à ce jour, toujours p…" at bounding box center [337, 211] width 264 height 21
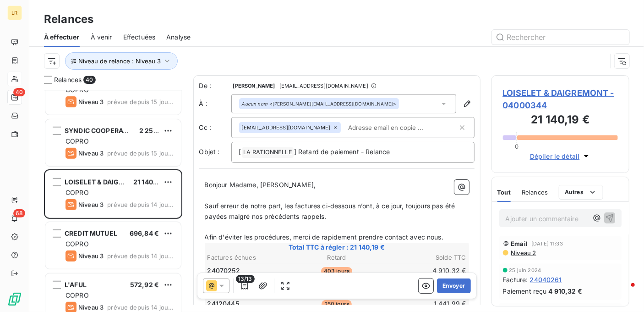
drag, startPoint x: 462, startPoint y: 236, endPoint x: 444, endPoint y: 237, distance: 18.4
click at [451, 236] on p "Afin d'éviter les procédures, merci de rapidement prendre contact avec nous." at bounding box center [337, 237] width 264 height 11
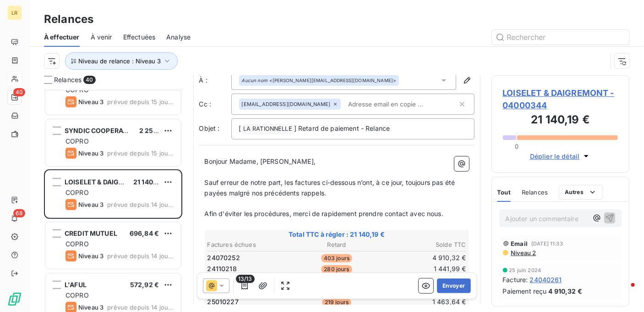
scroll to position [46, 0]
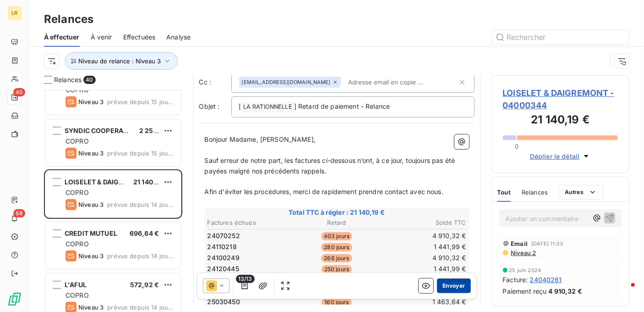
click at [449, 283] on button "Envoyer" at bounding box center [453, 285] width 33 height 15
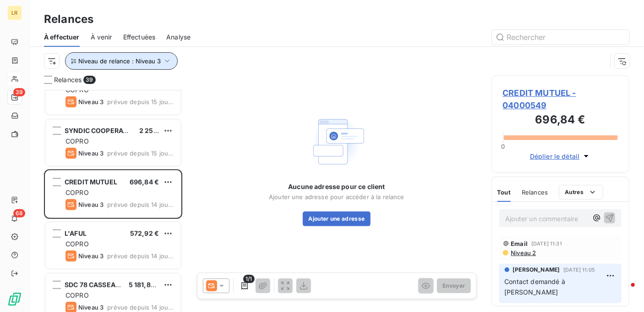
click at [165, 60] on icon "button" at bounding box center [167, 60] width 9 height 9
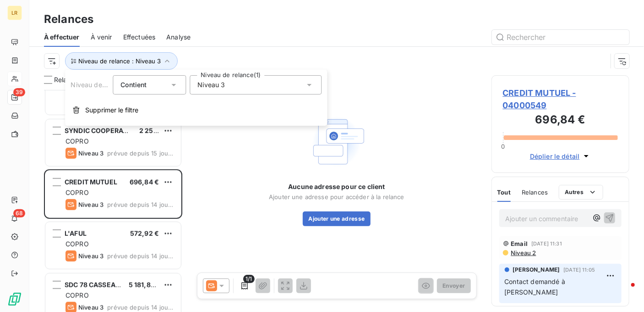
click at [308, 82] on icon at bounding box center [309, 84] width 9 height 9
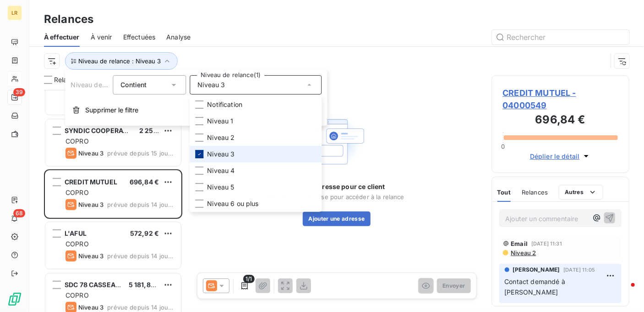
click at [200, 153] on icon at bounding box center [199, 153] width 5 height 5
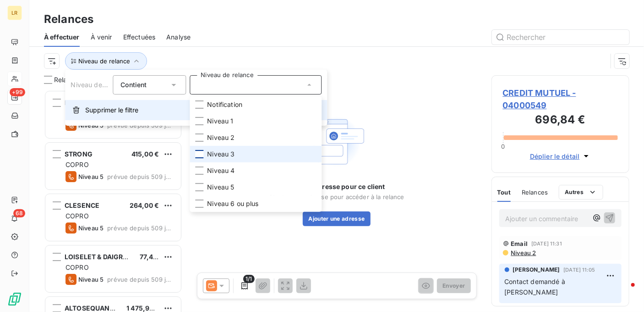
scroll to position [214, 131]
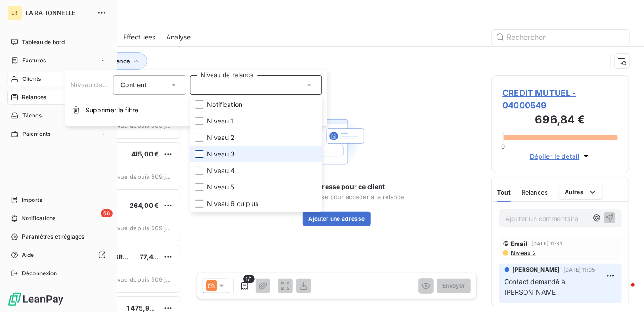
click at [34, 95] on span "Relances" at bounding box center [34, 97] width 24 height 8
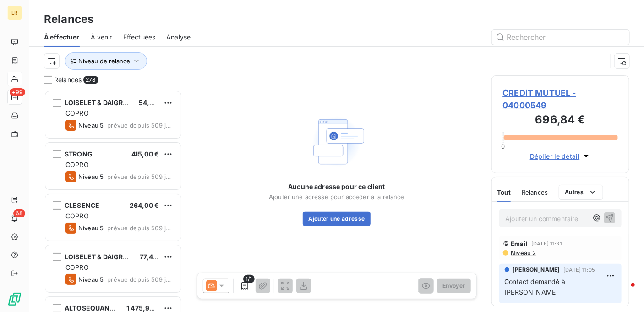
click at [145, 35] on span "Effectuées" at bounding box center [139, 37] width 33 height 9
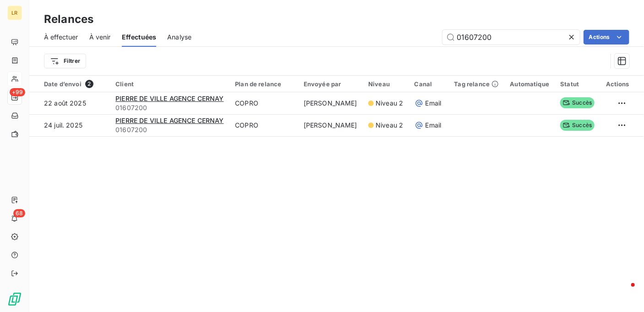
drag, startPoint x: 516, startPoint y: 33, endPoint x: 396, endPoint y: 14, distance: 121.0
click at [396, 14] on div "Relances À effectuer À venir Effectuées Analyse 01607200 Actions Filtrer" at bounding box center [336, 37] width 615 height 75
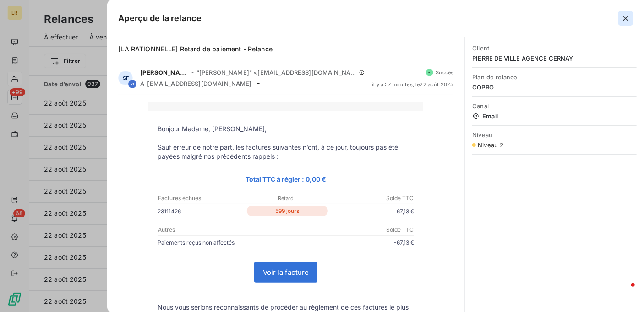
drag, startPoint x: 630, startPoint y: 19, endPoint x: 463, endPoint y: 93, distance: 182.4
click at [629, 18] on icon "button" at bounding box center [625, 18] width 9 height 9
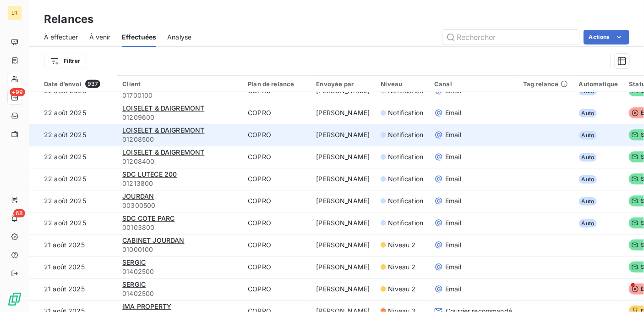
scroll to position [458, 0]
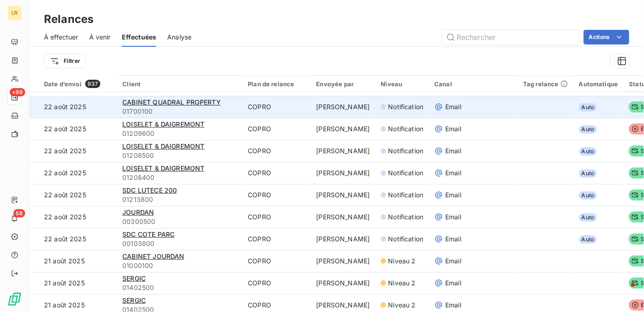
click at [287, 108] on td "COPRO" at bounding box center [276, 107] width 68 height 22
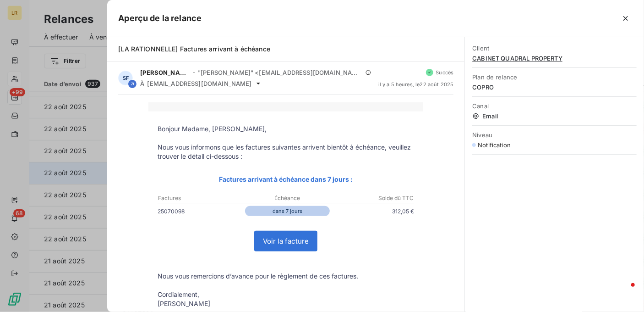
drag, startPoint x: 628, startPoint y: 16, endPoint x: 181, endPoint y: 178, distance: 475.4
click at [621, 16] on icon "button" at bounding box center [625, 18] width 9 height 9
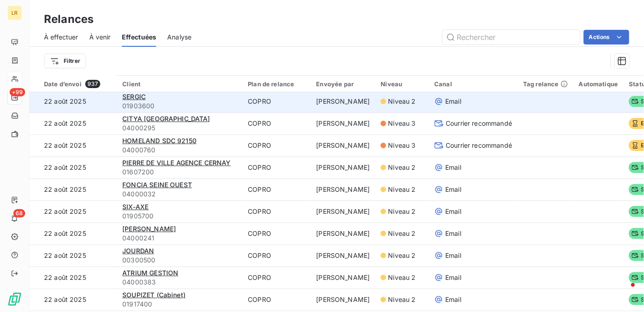
scroll to position [0, 0]
